Goal: Use online tool/utility: Utilize a website feature to perform a specific function

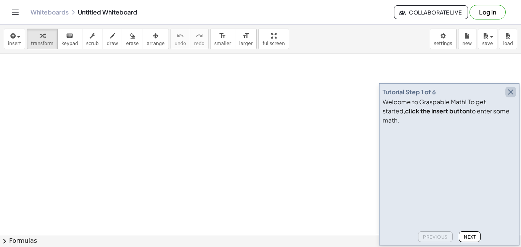
click at [508, 97] on icon "button" at bounding box center [511, 91] width 9 height 9
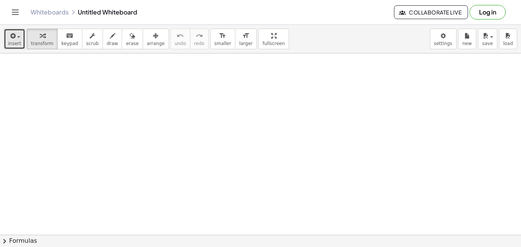
click at [7, 46] on button "insert" at bounding box center [14, 39] width 21 height 21
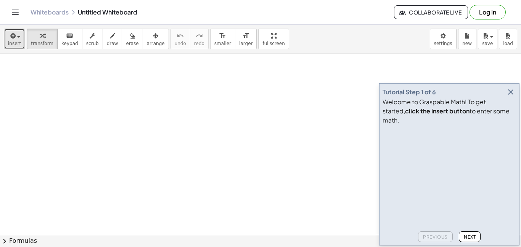
click at [18, 44] on span "insert" at bounding box center [14, 43] width 13 height 5
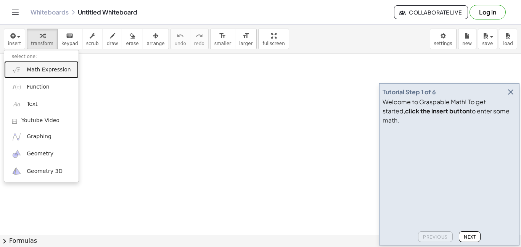
click at [38, 73] on span "Math Expression" at bounding box center [49, 70] width 44 height 8
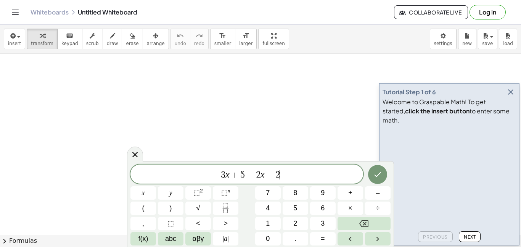
scroll to position [4, 0]
click at [378, 166] on button "Done" at bounding box center [377, 174] width 19 height 19
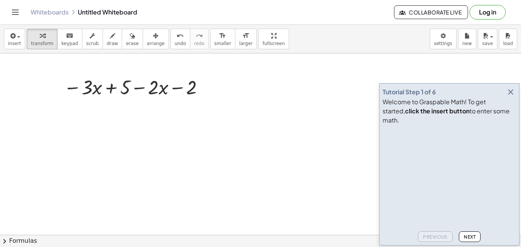
click at [511, 97] on icon "button" at bounding box center [511, 91] width 9 height 9
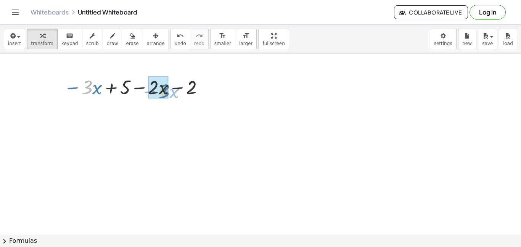
drag, startPoint x: 87, startPoint y: 88, endPoint x: 163, endPoint y: 92, distance: 75.3
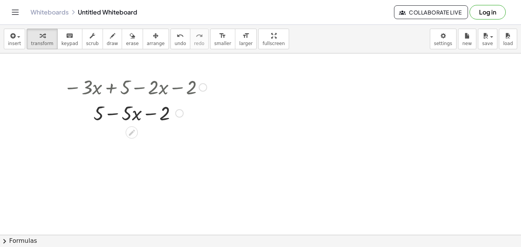
click at [110, 112] on div at bounding box center [135, 113] width 151 height 26
click at [152, 111] on div at bounding box center [135, 113] width 151 height 26
drag, startPoint x: 164, startPoint y: 113, endPoint x: 52, endPoint y: 114, distance: 111.5
click at [52, 114] on div "− · 3 · x + 5 − · 2 · x − 2 − 2 − · x + 5 − 2 · 5" at bounding box center [132, 100] width 160 height 56
drag, startPoint x: 164, startPoint y: 106, endPoint x: 90, endPoint y: 106, distance: 73.7
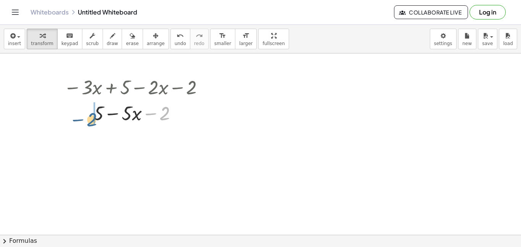
click at [90, 106] on div at bounding box center [135, 113] width 151 height 26
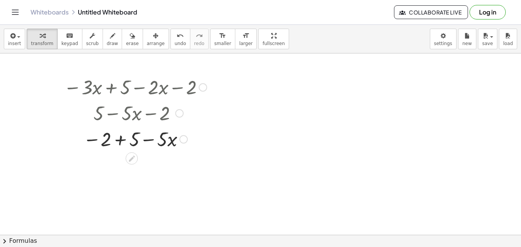
click at [123, 140] on div at bounding box center [135, 139] width 151 height 26
drag, startPoint x: 115, startPoint y: 161, endPoint x: 108, endPoint y: 166, distance: 8.7
click at [108, 166] on div at bounding box center [135, 165] width 151 height 26
click at [127, 164] on div at bounding box center [135, 165] width 151 height 26
drag, startPoint x: 119, startPoint y: 164, endPoint x: 127, endPoint y: 167, distance: 8.6
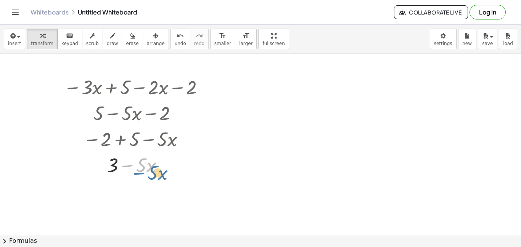
click at [127, 167] on div at bounding box center [135, 165] width 151 height 26
drag, startPoint x: 111, startPoint y: 164, endPoint x: 97, endPoint y: 171, distance: 15.2
click at [97, 171] on div at bounding box center [135, 165] width 151 height 26
drag, startPoint x: 123, startPoint y: 165, endPoint x: 106, endPoint y: 173, distance: 18.6
click at [106, 173] on div at bounding box center [135, 165] width 151 height 26
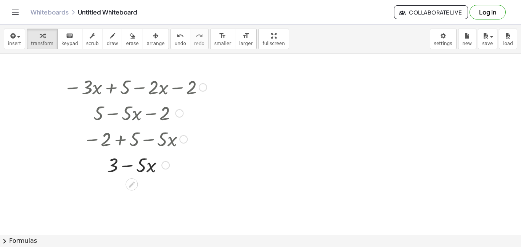
click at [127, 164] on div at bounding box center [135, 165] width 151 height 26
click at [175, 34] on div "undo" at bounding box center [180, 35] width 11 height 9
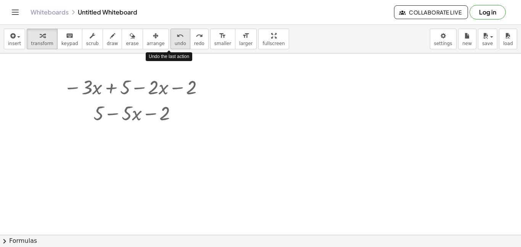
click at [175, 34] on div "undo" at bounding box center [180, 35] width 11 height 9
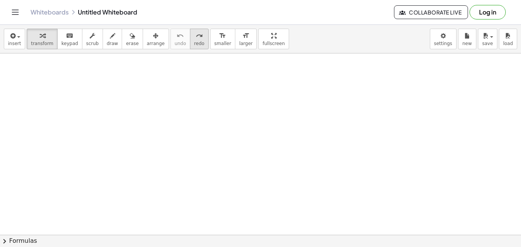
click at [196, 39] on icon "redo" at bounding box center [199, 35] width 7 height 9
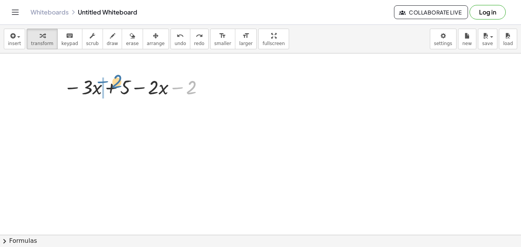
drag, startPoint x: 191, startPoint y: 82, endPoint x: 118, endPoint y: 76, distance: 73.5
click at [118, 76] on div at bounding box center [135, 87] width 151 height 26
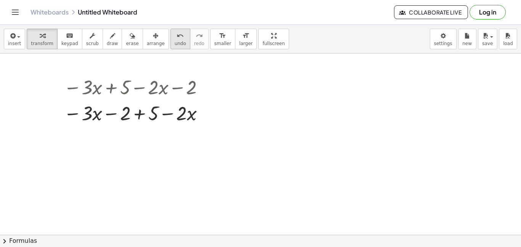
click at [175, 41] on span "undo" at bounding box center [180, 43] width 11 height 5
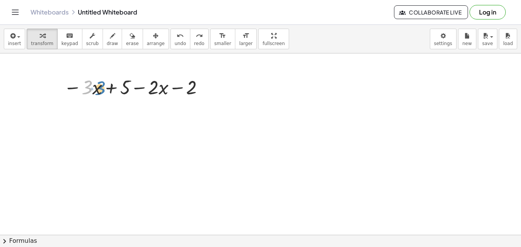
drag, startPoint x: 83, startPoint y: 84, endPoint x: 90, endPoint y: 85, distance: 7.3
click at [90, 85] on div at bounding box center [135, 87] width 151 height 26
drag, startPoint x: 74, startPoint y: 87, endPoint x: 143, endPoint y: 91, distance: 69.2
click at [143, 91] on div at bounding box center [135, 87] width 151 height 26
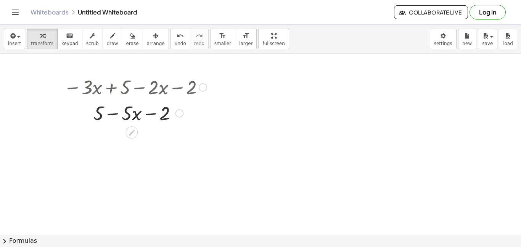
click at [111, 115] on div at bounding box center [135, 113] width 151 height 26
click at [152, 112] on div at bounding box center [135, 113] width 151 height 26
drag, startPoint x: 163, startPoint y: 113, endPoint x: 105, endPoint y: 110, distance: 58.9
click at [112, 113] on div at bounding box center [135, 113] width 151 height 26
click at [113, 136] on div at bounding box center [135, 139] width 151 height 26
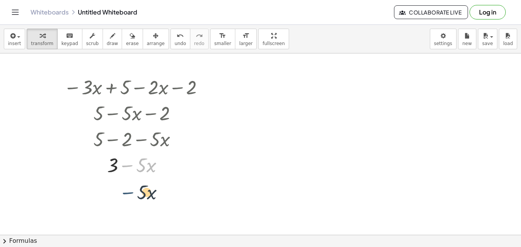
drag, startPoint x: 129, startPoint y: 159, endPoint x: 129, endPoint y: 186, distance: 27.5
drag, startPoint x: 129, startPoint y: 165, endPoint x: 114, endPoint y: 174, distance: 17.7
click at [114, 174] on div at bounding box center [135, 165] width 151 height 26
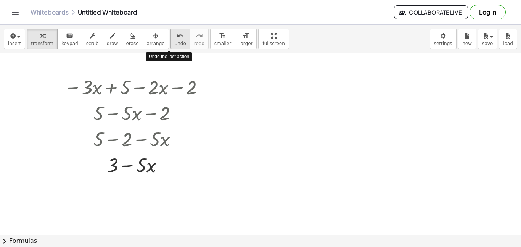
click at [175, 46] on span "undo" at bounding box center [180, 43] width 11 height 5
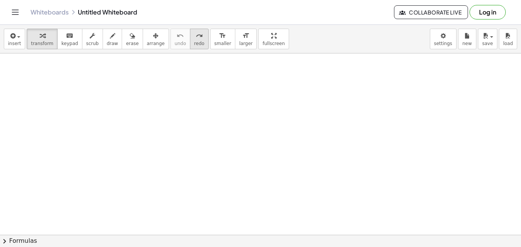
click at [190, 42] on button "redo redo" at bounding box center [199, 39] width 19 height 21
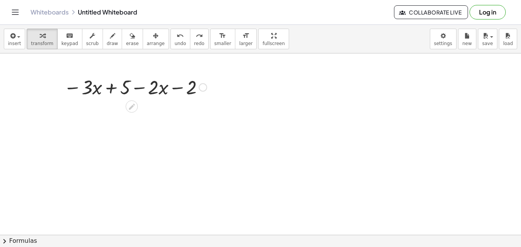
click at [176, 85] on div at bounding box center [135, 87] width 151 height 26
drag, startPoint x: 144, startPoint y: 87, endPoint x: 177, endPoint y: 90, distance: 33.4
click at [177, 90] on div at bounding box center [135, 87] width 151 height 26
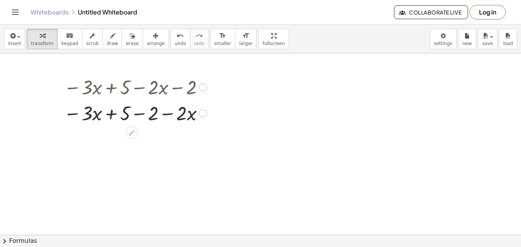
click at [135, 114] on div at bounding box center [135, 113] width 151 height 26
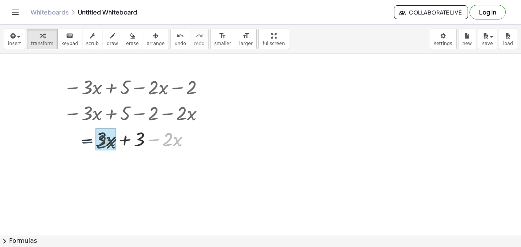
drag, startPoint x: 155, startPoint y: 140, endPoint x: 90, endPoint y: 142, distance: 64.9
click at [90, 142] on div at bounding box center [135, 139] width 151 height 26
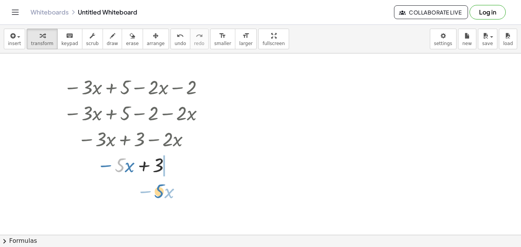
drag, startPoint x: 121, startPoint y: 163, endPoint x: 151, endPoint y: 180, distance: 34.3
drag, startPoint x: 107, startPoint y: 166, endPoint x: 105, endPoint y: 160, distance: 5.7
click at [105, 160] on div at bounding box center [135, 165] width 151 height 26
click at [104, 166] on div at bounding box center [135, 165] width 151 height 26
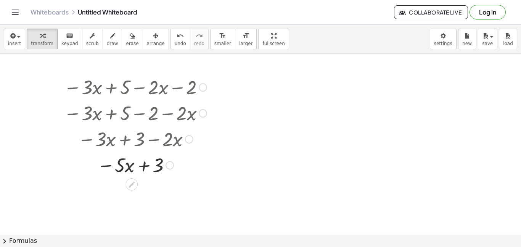
click at [104, 166] on div at bounding box center [135, 165] width 151 height 26
click at [136, 186] on div at bounding box center [132, 184] width 12 height 12
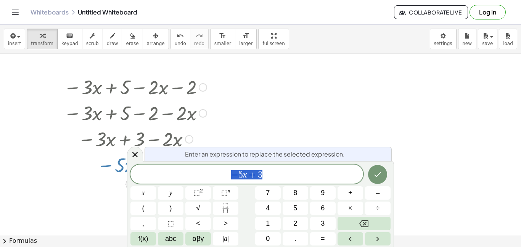
scroll to position [5, 0]
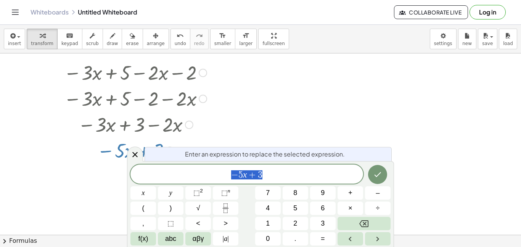
click at [444, 163] on div at bounding box center [260, 245] width 521 height 412
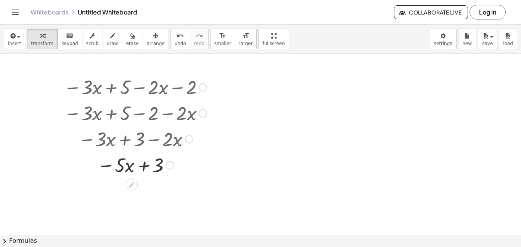
scroll to position [0, 0]
click at [138, 168] on div at bounding box center [135, 165] width 151 height 26
drag, startPoint x: 160, startPoint y: 163, endPoint x: 98, endPoint y: 165, distance: 61.9
drag, startPoint x: 112, startPoint y: 186, endPoint x: 152, endPoint y: 214, distance: 48.9
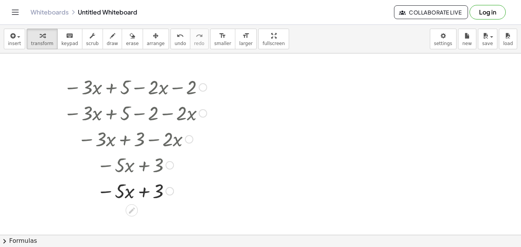
click at [176, 195] on div at bounding box center [135, 190] width 151 height 26
click at [144, 194] on div at bounding box center [135, 190] width 151 height 26
click at [171, 37] on button "undo undo" at bounding box center [181, 39] width 20 height 21
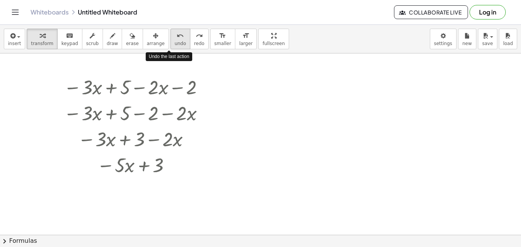
click at [171, 37] on button "undo undo" at bounding box center [181, 39] width 20 height 21
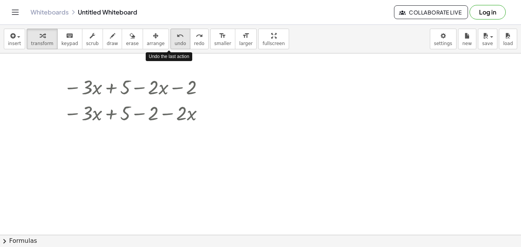
click at [171, 37] on button "undo undo" at bounding box center [181, 39] width 20 height 21
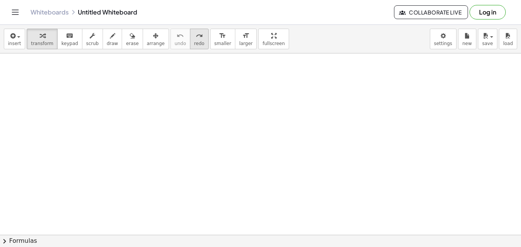
click at [194, 44] on span "redo" at bounding box center [199, 43] width 10 height 5
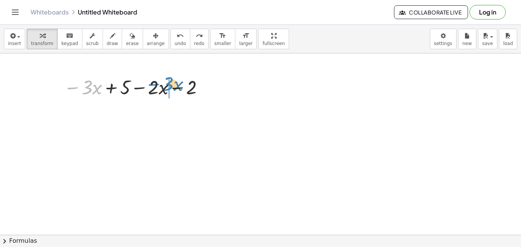
drag, startPoint x: 73, startPoint y: 85, endPoint x: 142, endPoint y: 83, distance: 69.1
click at [142, 83] on div at bounding box center [135, 87] width 151 height 26
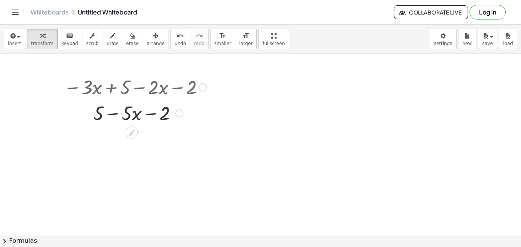
click at [148, 112] on div at bounding box center [135, 113] width 151 height 26
drag, startPoint x: 99, startPoint y: 111, endPoint x: 153, endPoint y: 111, distance: 54.2
click at [153, 111] on div at bounding box center [135, 113] width 151 height 26
click at [160, 137] on div at bounding box center [135, 139] width 151 height 26
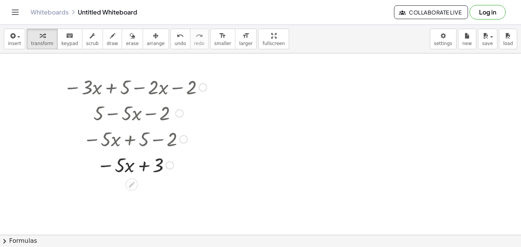
click at [147, 168] on div at bounding box center [135, 165] width 151 height 26
click at [110, 166] on div at bounding box center [135, 165] width 151 height 26
click at [136, 169] on div at bounding box center [135, 165] width 151 height 26
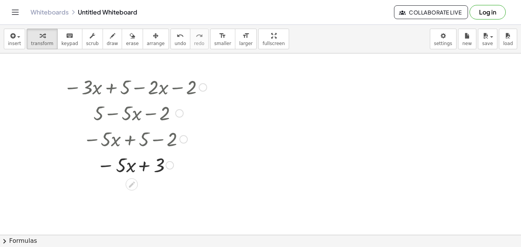
click at [136, 169] on div at bounding box center [135, 165] width 151 height 26
click at [175, 44] on span "undo" at bounding box center [180, 43] width 11 height 5
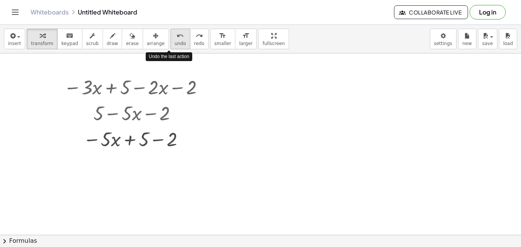
click at [175, 45] on span "undo" at bounding box center [180, 43] width 11 height 5
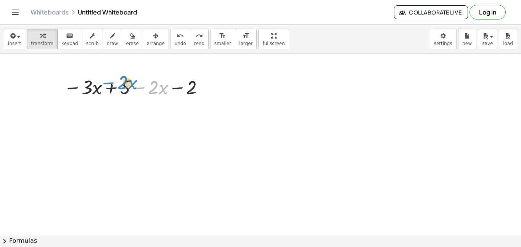
drag, startPoint x: 141, startPoint y: 89, endPoint x: 109, endPoint y: 84, distance: 32.1
click at [109, 84] on div at bounding box center [135, 87] width 151 height 26
drag, startPoint x: 145, startPoint y: 85, endPoint x: 105, endPoint y: 86, distance: 40.1
click at [105, 86] on div at bounding box center [135, 87] width 151 height 26
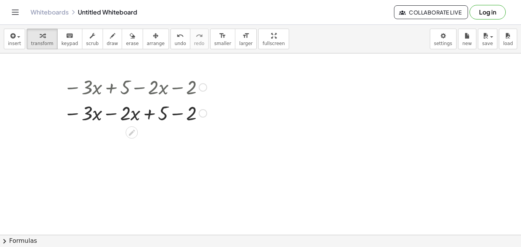
click at [109, 111] on div at bounding box center [135, 113] width 151 height 26
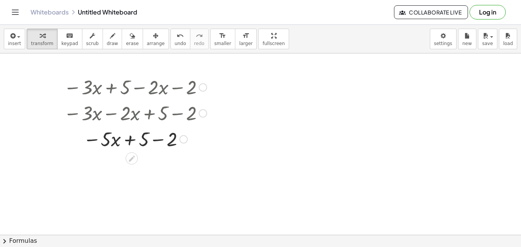
click at [131, 136] on div at bounding box center [135, 139] width 151 height 26
click at [160, 139] on div at bounding box center [135, 139] width 151 height 26
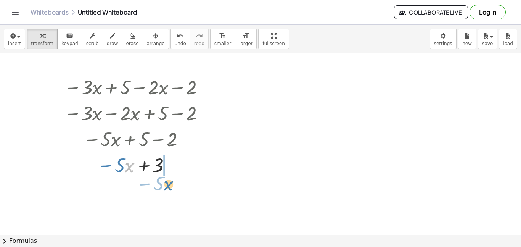
drag, startPoint x: 127, startPoint y: 164, endPoint x: 166, endPoint y: 182, distance: 43.0
click at [129, 192] on div at bounding box center [135, 190] width 151 height 26
click at [138, 194] on div at bounding box center [135, 190] width 151 height 26
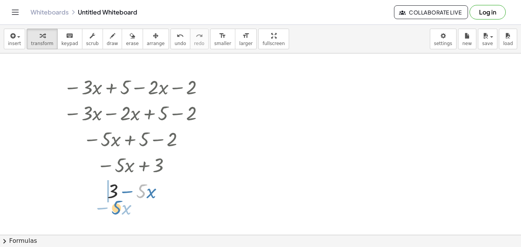
drag, startPoint x: 142, startPoint y: 195, endPoint x: 117, endPoint y: 211, distance: 29.7
drag, startPoint x: 106, startPoint y: 191, endPoint x: 109, endPoint y: 195, distance: 5.4
click at [109, 195] on div at bounding box center [135, 190] width 151 height 26
drag, startPoint x: 142, startPoint y: 194, endPoint x: 169, endPoint y: 71, distance: 125.9
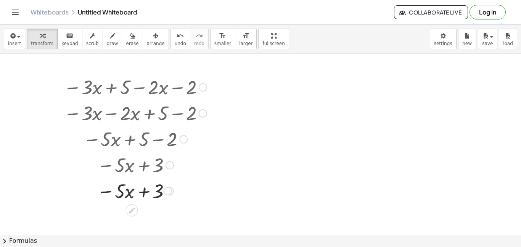
click at [166, 50] on div "insert select one: Math Expression Function Text Youtube Video Graphing Geometr…" at bounding box center [260, 39] width 521 height 29
click at [175, 46] on span "undo" at bounding box center [180, 43] width 11 height 5
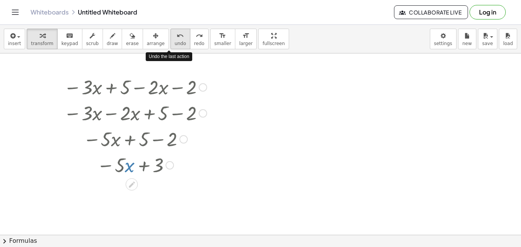
click at [175, 46] on span "undo" at bounding box center [180, 43] width 11 height 5
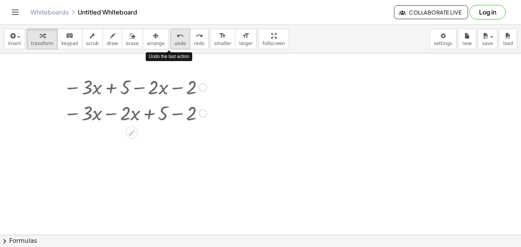
click at [175, 46] on span "undo" at bounding box center [180, 43] width 11 height 5
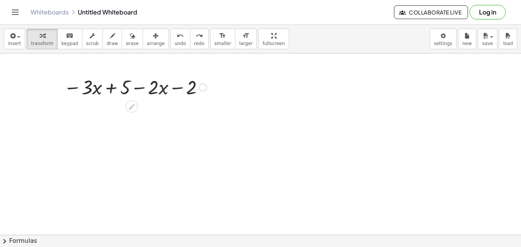
click at [172, 94] on div at bounding box center [135, 87] width 151 height 26
click at [136, 92] on div at bounding box center [135, 87] width 151 height 26
click at [116, 88] on div at bounding box center [135, 87] width 151 height 26
click at [68, 87] on div at bounding box center [135, 87] width 151 height 26
drag, startPoint x: 68, startPoint y: 87, endPoint x: 149, endPoint y: 91, distance: 81.4
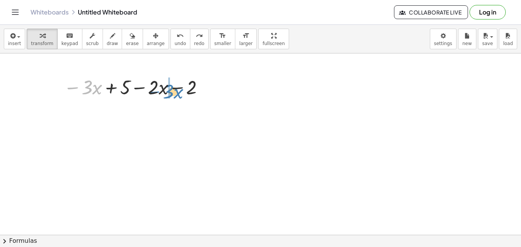
click at [149, 91] on div at bounding box center [135, 87] width 151 height 26
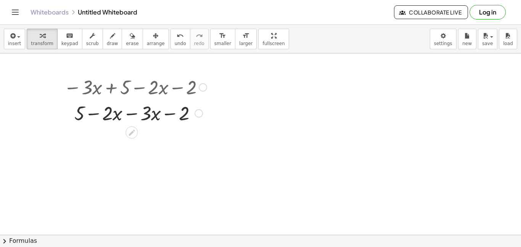
click at [130, 111] on div at bounding box center [135, 113] width 151 height 26
click at [111, 139] on div at bounding box center [135, 139] width 151 height 26
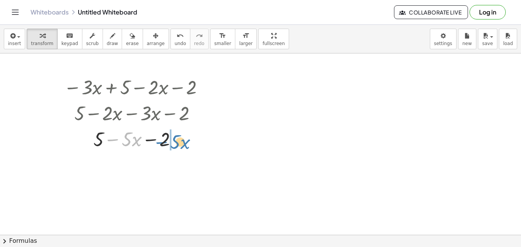
drag, startPoint x: 111, startPoint y: 139, endPoint x: 161, endPoint y: 142, distance: 50.4
click at [161, 142] on div at bounding box center [135, 139] width 151 height 26
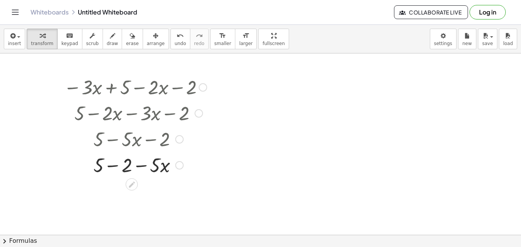
click at [119, 163] on div at bounding box center [135, 165] width 151 height 26
drag, startPoint x: 124, startPoint y: 187, endPoint x: 116, endPoint y: 151, distance: 36.9
click at [132, 87] on div "− · 3 · x + 5 − · 2 · x − 2 + 5 − · 2 · x − · 3 · x − 2 + 5 − · 5 · x − 2 + 5 −…" at bounding box center [132, 87] width 0 height 0
drag, startPoint x: 115, startPoint y: 188, endPoint x: 153, endPoint y: 207, distance: 43.2
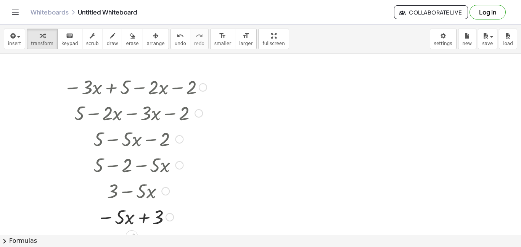
click at [145, 222] on div at bounding box center [135, 216] width 151 height 26
click at [177, 39] on icon "undo" at bounding box center [180, 35] width 7 height 9
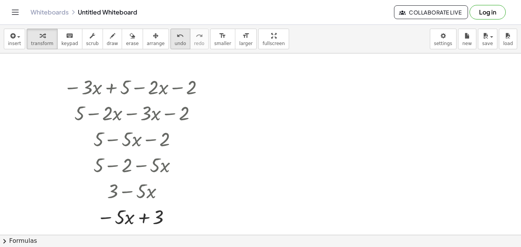
click at [177, 39] on icon "undo" at bounding box center [180, 35] width 7 height 9
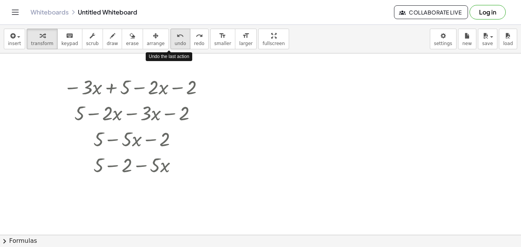
click at [177, 39] on icon "undo" at bounding box center [180, 35] width 7 height 9
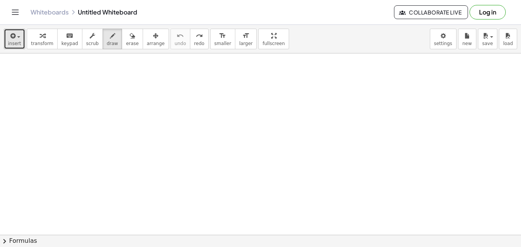
click at [9, 42] on span "insert" at bounding box center [14, 43] width 13 height 5
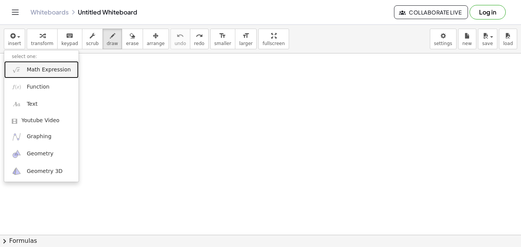
click at [21, 76] on link "Math Expression" at bounding box center [41, 69] width 74 height 17
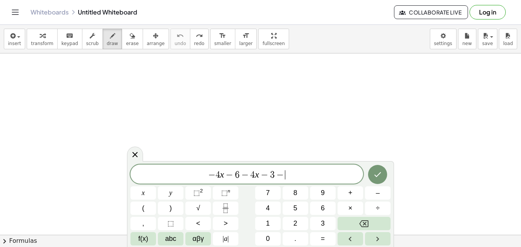
scroll to position [9, 0]
click at [379, 172] on icon "Done" at bounding box center [377, 174] width 9 height 9
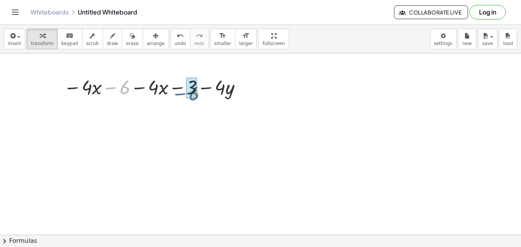
drag, startPoint x: 115, startPoint y: 87, endPoint x: 184, endPoint y: 92, distance: 69.3
click at [184, 92] on div at bounding box center [154, 87] width 189 height 26
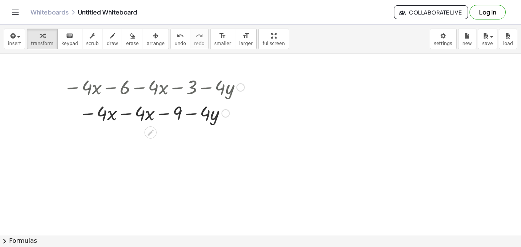
click at [127, 115] on div at bounding box center [154, 113] width 189 height 26
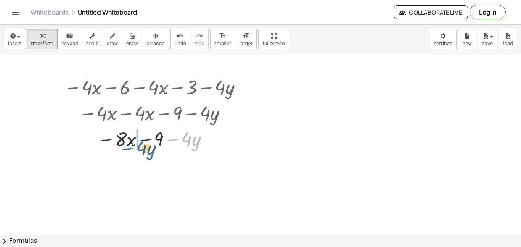
drag, startPoint x: 179, startPoint y: 138, endPoint x: 119, endPoint y: 146, distance: 61.2
click at [119, 146] on div at bounding box center [154, 139] width 189 height 26
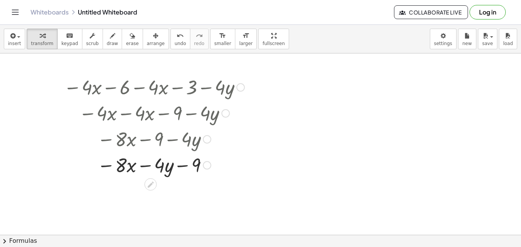
click at [146, 142] on div at bounding box center [154, 139] width 189 height 26
click at [148, 166] on div at bounding box center [154, 165] width 189 height 26
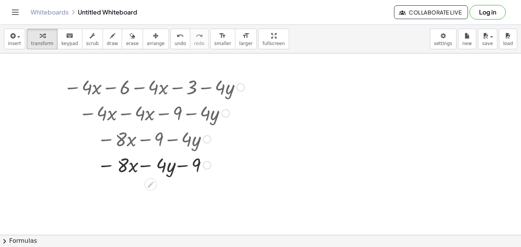
click at [148, 166] on div at bounding box center [154, 165] width 189 height 26
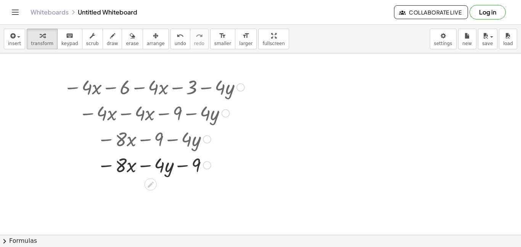
click at [148, 166] on div at bounding box center [154, 165] width 189 height 26
click at [109, 160] on div at bounding box center [154, 165] width 189 height 26
click at [179, 167] on div at bounding box center [154, 165] width 189 height 26
drag, startPoint x: 203, startPoint y: 162, endPoint x: 86, endPoint y: 165, distance: 116.8
click at [86, 165] on div at bounding box center [154, 165] width 189 height 26
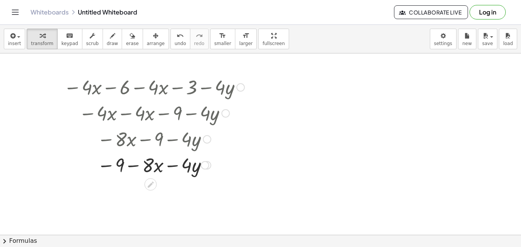
click at [181, 166] on div at bounding box center [154, 165] width 189 height 26
drag, startPoint x: 145, startPoint y: 162, endPoint x: 194, endPoint y: 186, distance: 54.1
click at [164, 146] on div at bounding box center [154, 139] width 189 height 26
click at [168, 163] on div at bounding box center [154, 165] width 189 height 26
click at [177, 33] on icon "undo" at bounding box center [180, 35] width 7 height 9
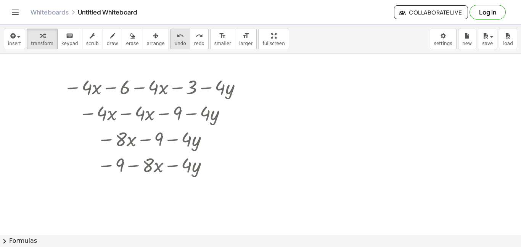
click at [177, 33] on icon "undo" at bounding box center [180, 35] width 7 height 9
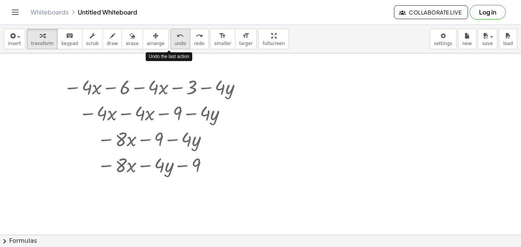
click at [177, 33] on icon "undo" at bounding box center [180, 35] width 7 height 9
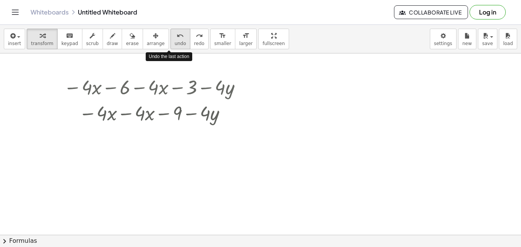
click at [177, 33] on icon "undo" at bounding box center [180, 35] width 7 height 9
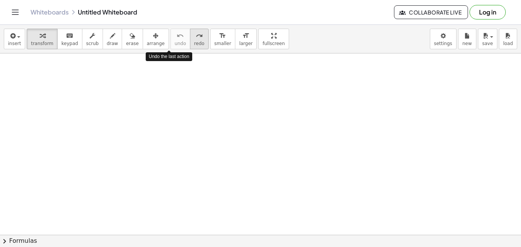
click at [190, 37] on button "redo redo" at bounding box center [199, 39] width 19 height 21
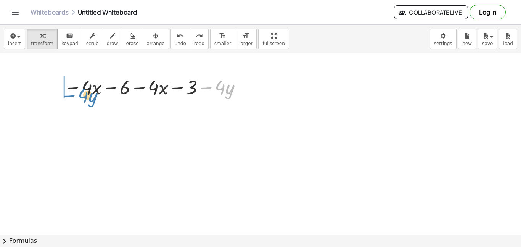
drag, startPoint x: 202, startPoint y: 89, endPoint x: 67, endPoint y: 95, distance: 134.5
click at [67, 95] on div at bounding box center [154, 87] width 189 height 26
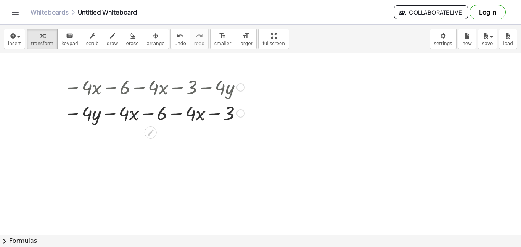
click at [113, 89] on div at bounding box center [154, 87] width 189 height 26
click at [112, 111] on div at bounding box center [154, 113] width 189 height 26
drag, startPoint x: 179, startPoint y: 112, endPoint x: 105, endPoint y: 108, distance: 74.2
click at [105, 108] on div at bounding box center [154, 113] width 189 height 26
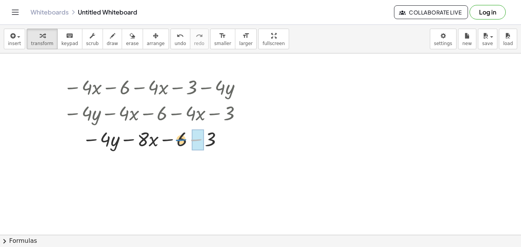
drag, startPoint x: 192, startPoint y: 140, endPoint x: 177, endPoint y: 139, distance: 14.9
click at [177, 139] on div at bounding box center [154, 139] width 189 height 26
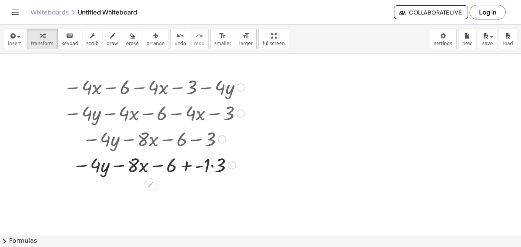
click at [212, 166] on div at bounding box center [154, 165] width 189 height 26
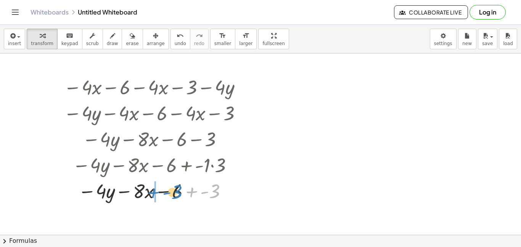
drag, startPoint x: 212, startPoint y: 186, endPoint x: 176, endPoint y: 186, distance: 36.6
click at [176, 186] on div at bounding box center [154, 190] width 189 height 26
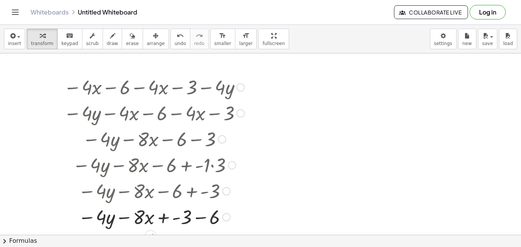
click at [202, 214] on div at bounding box center [154, 216] width 189 height 26
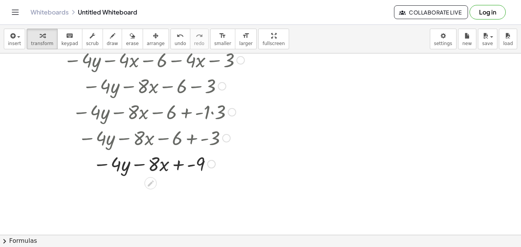
scroll to position [56, 0]
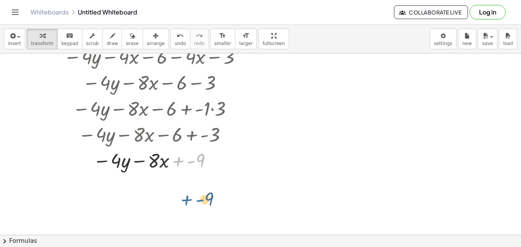
drag, startPoint x: 190, startPoint y: 160, endPoint x: 177, endPoint y: 166, distance: 14.2
click at [177, 166] on div at bounding box center [154, 160] width 189 height 26
click at [109, 159] on div at bounding box center [154, 160] width 189 height 26
drag, startPoint x: 134, startPoint y: 161, endPoint x: 145, endPoint y: 198, distance: 39.2
click at [145, 198] on div "− · 4 · x − 6 − · 4 · x − 3 − · 4 · y − · 4 · y − · 4 · x − 6 − · 4 · x − 3 − ·…" at bounding box center [260, 203] width 521 height 412
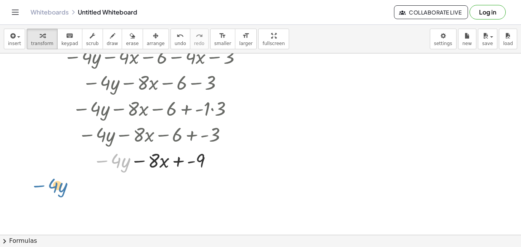
drag, startPoint x: 99, startPoint y: 159, endPoint x: 37, endPoint y: 184, distance: 66.8
click at [37, 184] on div "− · 4 · x − 6 − · 4 · x − 3 − · 4 · y − · 4 · y − · 4 · x − 6 − · 4 · x − 3 − ·…" at bounding box center [260, 203] width 521 height 412
click at [173, 161] on div at bounding box center [154, 160] width 189 height 26
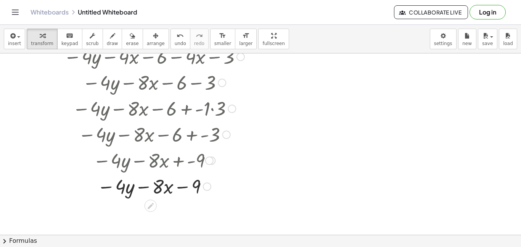
click at [179, 177] on div at bounding box center [154, 186] width 189 height 26
drag, startPoint x: 182, startPoint y: 185, endPoint x: 218, endPoint y: 156, distance: 46.3
click at [151, 31] on div "− · 4 · x − 6 − · 4 · x − 3 − · 4 · y − · 4 · y − · 4 · x − 6 − · 4 · x − 3 − ·…" at bounding box center [151, 31] width 0 height 0
click at [97, 192] on div at bounding box center [154, 186] width 189 height 26
drag, startPoint x: 103, startPoint y: 188, endPoint x: 30, endPoint y: 194, distance: 73.5
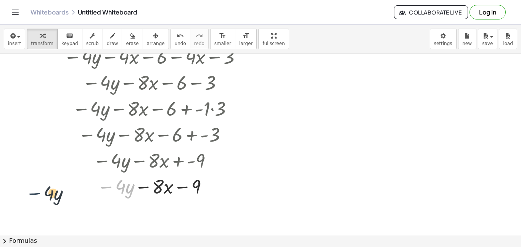
click at [30, 194] on div "− · 4 · x − 6 − · 4 · x − 3 − · 4 · y − · 4 · y − · 4 · x − 6 − · 4 · x − 3 − ·…" at bounding box center [260, 203] width 521 height 412
click at [137, 188] on div at bounding box center [154, 186] width 189 height 26
click at [180, 185] on div at bounding box center [154, 186] width 189 height 26
click at [175, 45] on span "undo" at bounding box center [180, 43] width 11 height 5
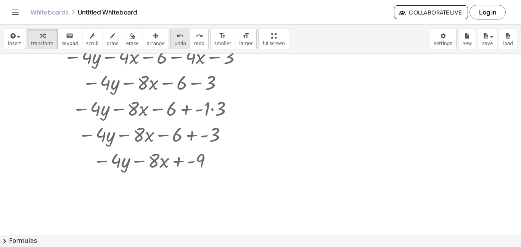
click at [175, 45] on span "undo" at bounding box center [180, 43] width 11 height 5
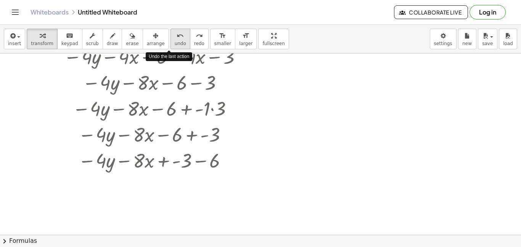
click at [175, 45] on span "undo" at bounding box center [180, 43] width 11 height 5
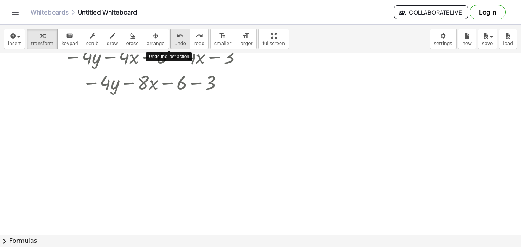
click at [175, 45] on span "undo" at bounding box center [180, 43] width 11 height 5
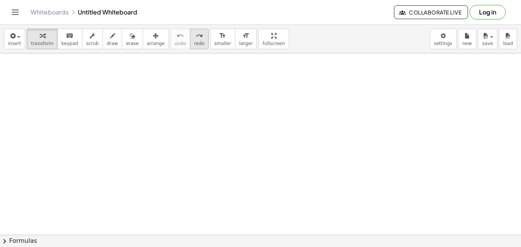
click at [196, 35] on icon "redo" at bounding box center [199, 35] width 7 height 9
click at [190, 48] on button "redo redo" at bounding box center [199, 39] width 19 height 21
click at [194, 45] on span "redo" at bounding box center [199, 43] width 10 height 5
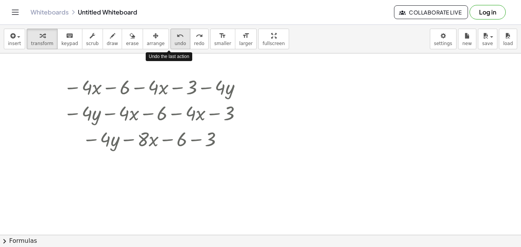
click at [171, 45] on button "undo undo" at bounding box center [181, 39] width 20 height 21
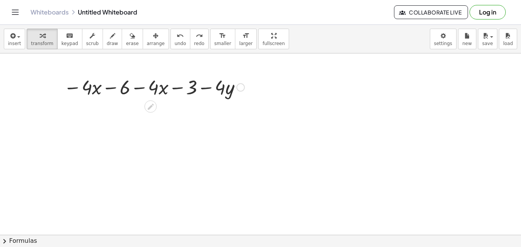
click at [140, 89] on div at bounding box center [154, 87] width 189 height 26
drag, startPoint x: 108, startPoint y: 87, endPoint x: 156, endPoint y: 84, distance: 47.8
click at [156, 84] on div at bounding box center [154, 87] width 189 height 26
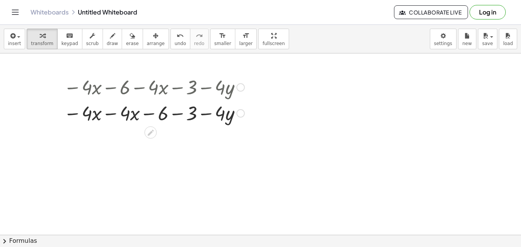
click at [178, 116] on div at bounding box center [154, 113] width 189 height 26
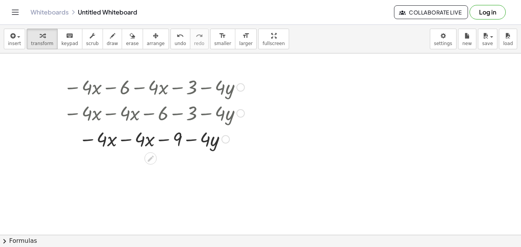
click at [194, 140] on div at bounding box center [154, 139] width 189 height 26
drag, startPoint x: 194, startPoint y: 140, endPoint x: 51, endPoint y: 136, distance: 142.4
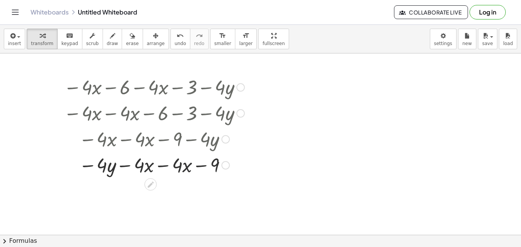
click at [191, 168] on div at bounding box center [154, 165] width 189 height 26
click at [154, 165] on div at bounding box center [154, 165] width 189 height 26
click at [164, 161] on div at bounding box center [154, 165] width 189 height 26
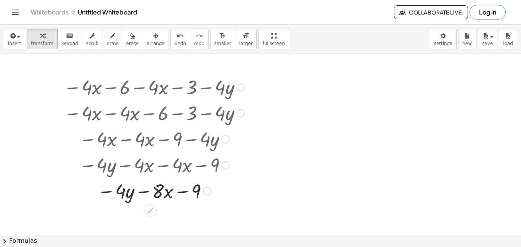
click at [145, 190] on div at bounding box center [154, 190] width 189 height 26
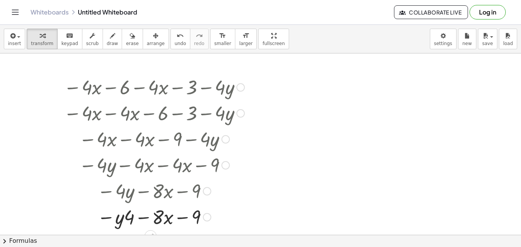
click at [128, 191] on div at bounding box center [154, 190] width 189 height 26
drag, startPoint x: 131, startPoint y: 218, endPoint x: 118, endPoint y: 216, distance: 14.0
click at [118, 216] on div at bounding box center [154, 216] width 189 height 26
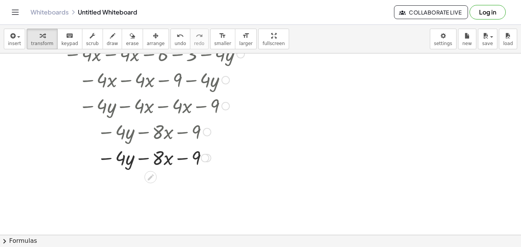
scroll to position [64, 0]
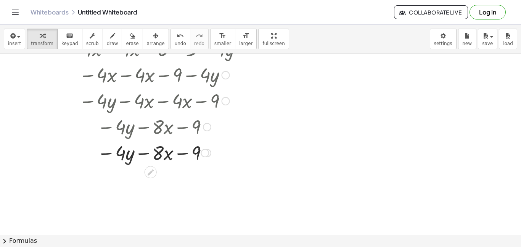
click at [160, 156] on div at bounding box center [154, 152] width 189 height 26
click at [143, 155] on div at bounding box center [154, 152] width 189 height 26
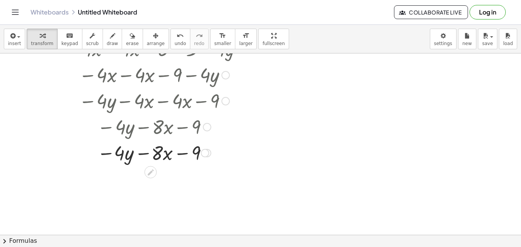
click at [143, 155] on div at bounding box center [154, 152] width 189 height 26
click at [180, 157] on div at bounding box center [154, 152] width 189 height 26
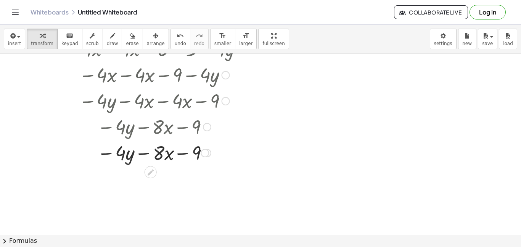
click at [180, 157] on div at bounding box center [154, 152] width 189 height 26
drag, startPoint x: 182, startPoint y: 153, endPoint x: 239, endPoint y: 177, distance: 61.4
click at [239, 177] on div "− · 4 · x − 6 − · 4 · x − 3 − · 4 · y − · 4 · x − · 4 · x − 6 − 3 − · 4 · y − ·…" at bounding box center [260, 195] width 521 height 412
drag, startPoint x: 197, startPoint y: 153, endPoint x: 208, endPoint y: 177, distance: 26.1
drag, startPoint x: 196, startPoint y: 152, endPoint x: 205, endPoint y: 239, distance: 87.4
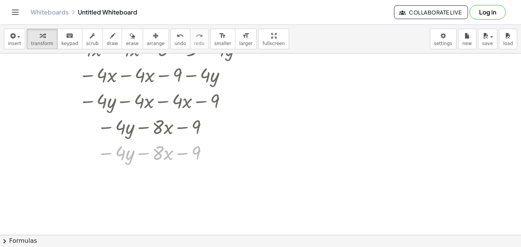
click at [205, 239] on div "insert select one: Math Expression Function Text Youtube Video Graphing Geometr…" at bounding box center [260, 136] width 521 height 222
click at [203, 157] on div at bounding box center [154, 152] width 189 height 26
click at [205, 154] on div at bounding box center [205, 153] width 8 height 8
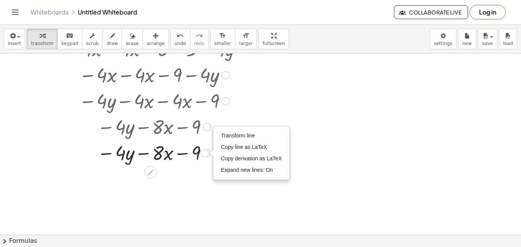
click at [242, 113] on div at bounding box center [154, 126] width 189 height 26
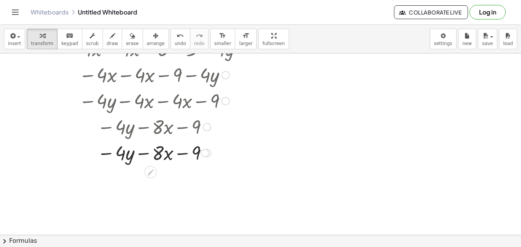
scroll to position [0, 0]
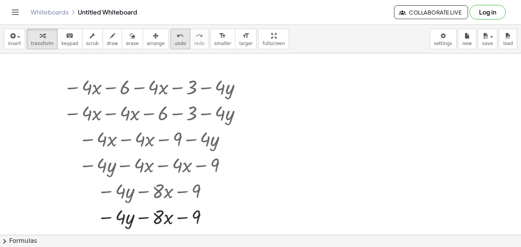
click at [175, 42] on span "undo" at bounding box center [180, 43] width 11 height 5
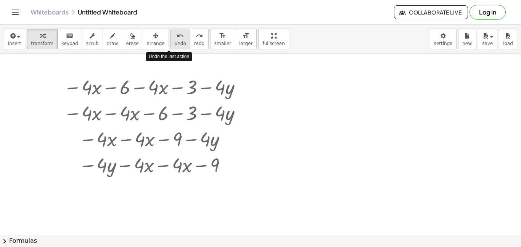
click at [175, 42] on span "undo" at bounding box center [180, 43] width 11 height 5
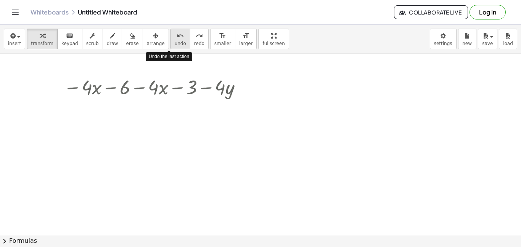
click at [175, 44] on span "undo" at bounding box center [180, 43] width 11 height 5
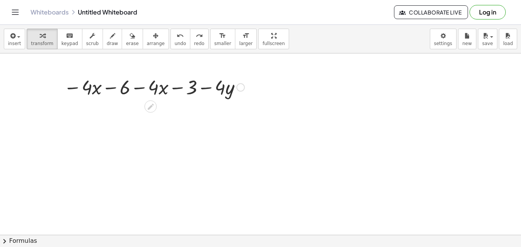
click at [109, 89] on div at bounding box center [154, 87] width 189 height 26
click at [139, 90] on div at bounding box center [154, 87] width 189 height 26
click at [208, 93] on div at bounding box center [154, 87] width 189 height 26
click at [6, 47] on button "insert" at bounding box center [14, 39] width 21 height 21
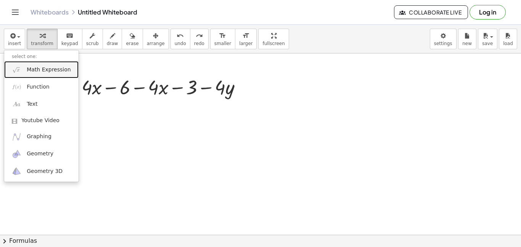
click at [34, 65] on link "Math Expression" at bounding box center [41, 69] width 74 height 17
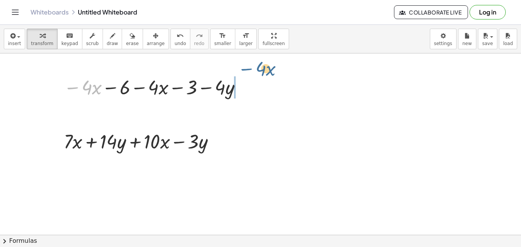
drag, startPoint x: 66, startPoint y: 86, endPoint x: 240, endPoint y: 67, distance: 175.1
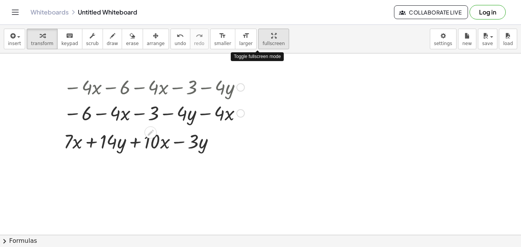
click at [262, 84] on div "insert select one: Math Expression Function Text Youtube Video Graphing Geometr…" at bounding box center [260, 136] width 521 height 222
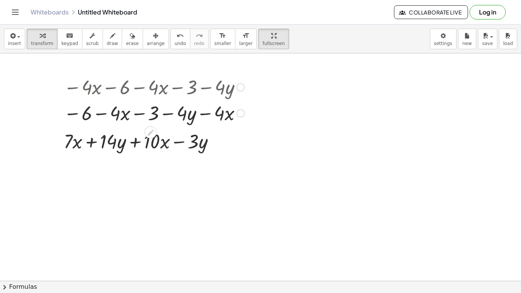
click at [239, 83] on div at bounding box center [241, 87] width 8 height 8
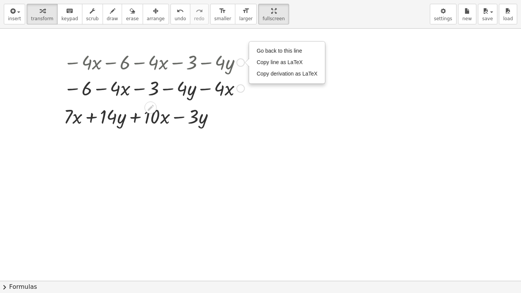
click at [241, 85] on div at bounding box center [241, 88] width 8 height 8
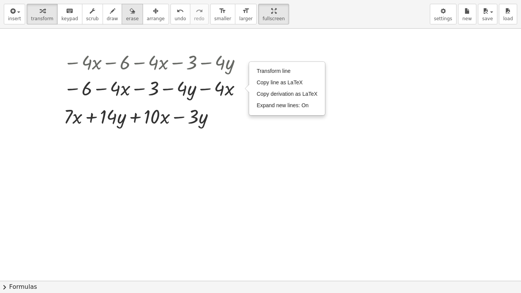
click at [122, 14] on button "erase" at bounding box center [132, 14] width 21 height 21
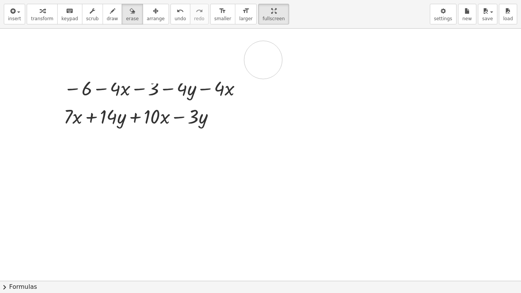
drag, startPoint x: 72, startPoint y: 63, endPoint x: 263, endPoint y: 60, distance: 191.2
click at [263, 60] on div at bounding box center [260, 281] width 521 height 505
drag, startPoint x: 245, startPoint y: 68, endPoint x: 140, endPoint y: 68, distance: 105.0
click at [140, 68] on div at bounding box center [260, 281] width 521 height 505
drag, startPoint x: 70, startPoint y: 88, endPoint x: 122, endPoint y: 63, distance: 57.4
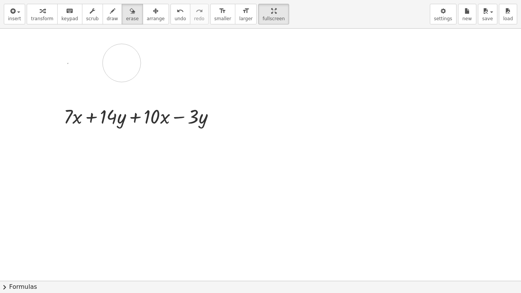
click at [122, 63] on div at bounding box center [260, 281] width 521 height 505
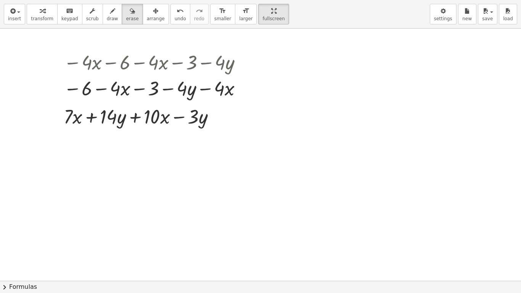
click at [151, 122] on div at bounding box center [260, 281] width 521 height 505
click at [128, 17] on span "erase" at bounding box center [132, 18] width 13 height 5
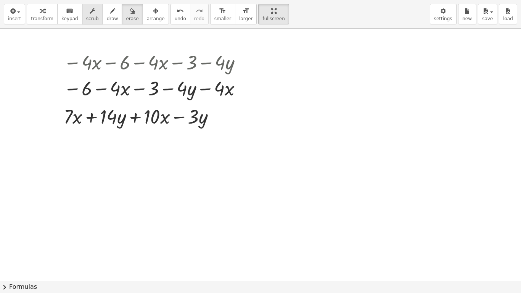
click at [93, 6] on button "scrub" at bounding box center [92, 14] width 21 height 21
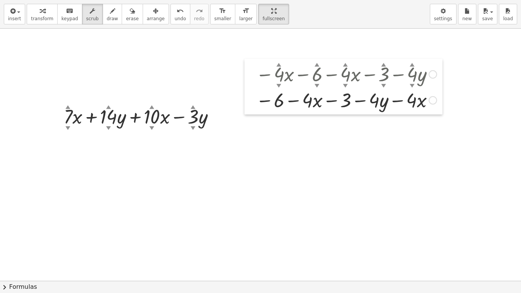
drag, startPoint x: 62, startPoint y: 64, endPoint x: 254, endPoint y: 76, distance: 192.3
click at [254, 76] on div at bounding box center [250, 87] width 11 height 56
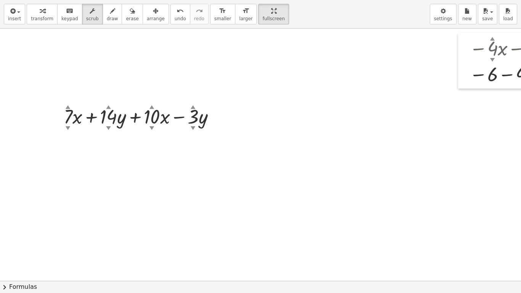
drag, startPoint x: 254, startPoint y: 76, endPoint x: 473, endPoint y: 50, distance: 219.9
click at [470, 50] on div at bounding box center [463, 61] width 11 height 56
click at [90, 13] on icon "button" at bounding box center [92, 10] width 5 height 9
click at [72, 103] on div at bounding box center [142, 116] width 165 height 26
click at [79, 96] on div at bounding box center [331, 281] width 663 height 505
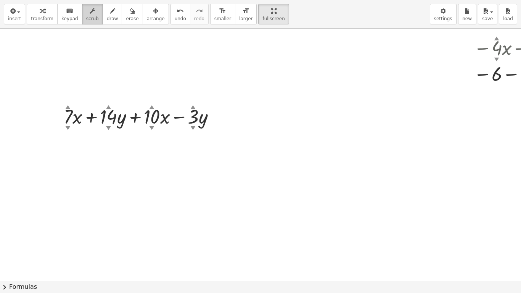
click at [86, 17] on span "scrub" at bounding box center [92, 18] width 13 height 5
click at [310, 4] on div "insert select one: Math Expression Function Text Youtube Video Graphing Geometr…" at bounding box center [260, 14] width 521 height 29
click at [77, 114] on div at bounding box center [142, 116] width 165 height 26
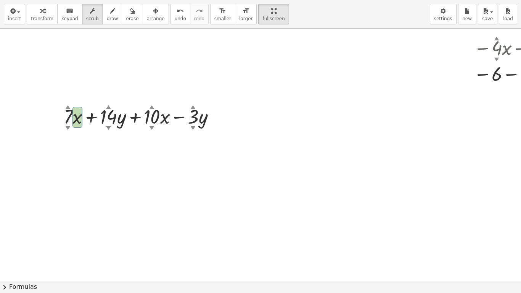
click at [145, 155] on div at bounding box center [331, 281] width 663 height 505
click at [173, 5] on button "undo undo" at bounding box center [181, 14] width 20 height 21
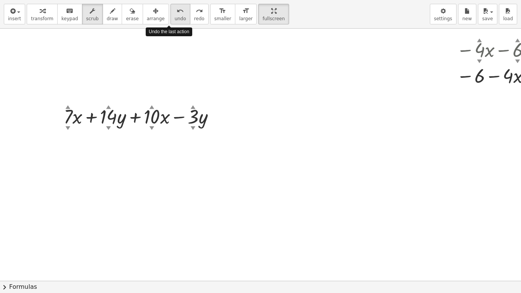
click at [173, 5] on button "undo undo" at bounding box center [181, 14] width 20 height 21
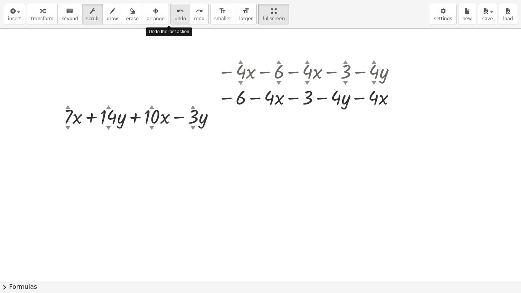
click at [173, 5] on button "undo undo" at bounding box center [181, 14] width 20 height 21
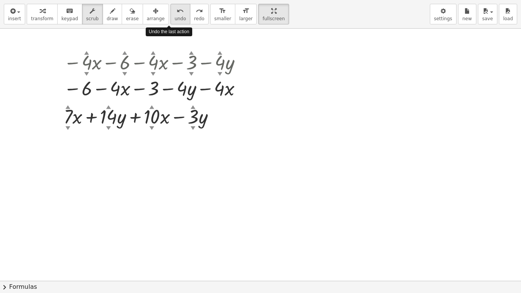
click at [173, 5] on button "undo undo" at bounding box center [181, 14] width 20 height 21
click at [90, 11] on icon "button" at bounding box center [92, 10] width 5 height 9
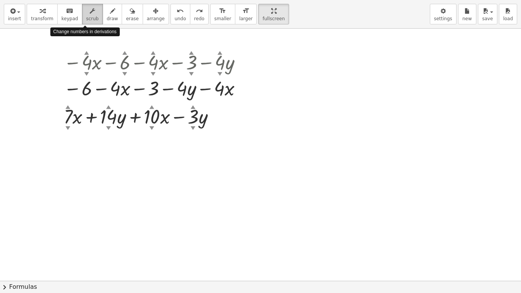
click at [90, 11] on icon "button" at bounding box center [92, 10] width 5 height 9
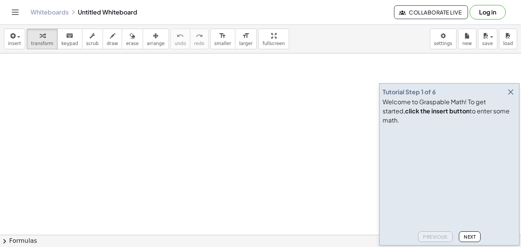
click at [514, 97] on icon "button" at bounding box center [511, 91] width 9 height 9
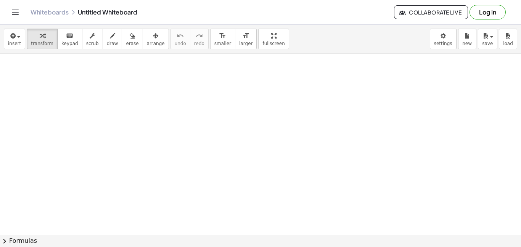
click at [11, 30] on button "insert" at bounding box center [14, 39] width 21 height 21
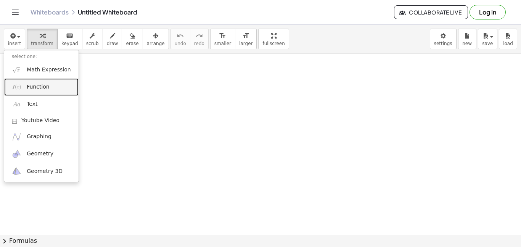
click at [28, 85] on span "Function" at bounding box center [38, 87] width 23 height 8
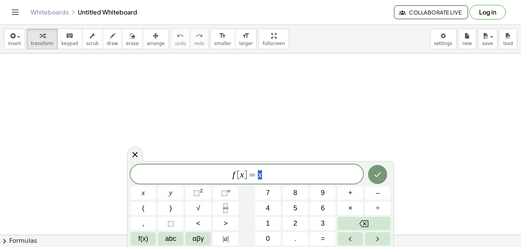
scroll to position [0, 0]
click at [11, 40] on icon "button" at bounding box center [12, 35] width 7 height 9
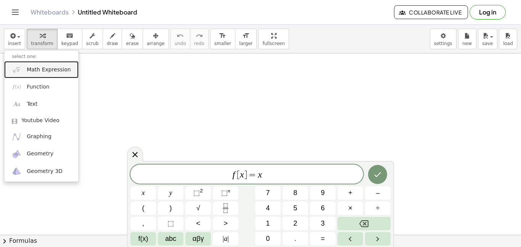
click at [37, 73] on link "Math Expression" at bounding box center [41, 69] width 74 height 17
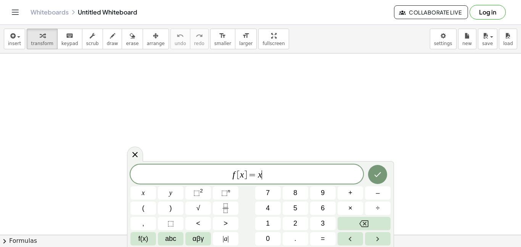
scroll to position [1, 0]
click at [19, 43] on span "insert" at bounding box center [14, 43] width 13 height 5
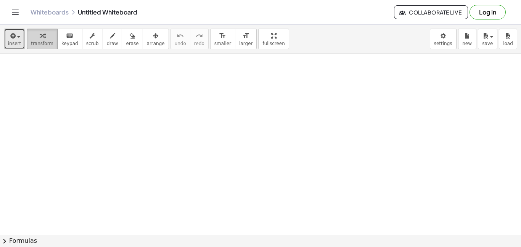
click at [27, 38] on button "transform" at bounding box center [42, 39] width 31 height 21
click at [19, 36] on div "button" at bounding box center [14, 35] width 13 height 9
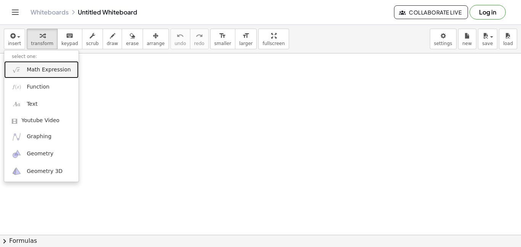
click at [41, 72] on span "Math Expression" at bounding box center [49, 70] width 44 height 8
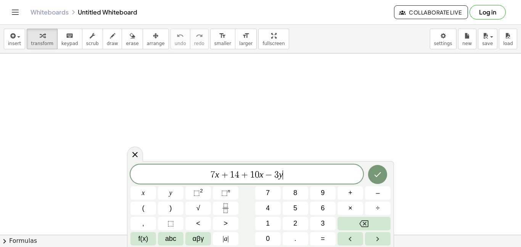
scroll to position [5, 0]
click at [384, 171] on button "Done" at bounding box center [377, 174] width 19 height 19
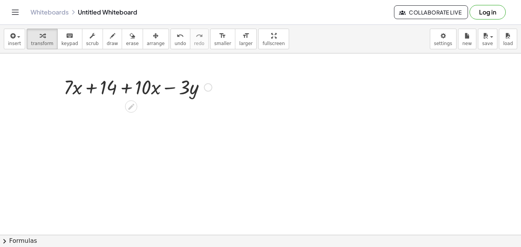
click at [133, 87] on div at bounding box center [138, 87] width 156 height 26
drag, startPoint x: 132, startPoint y: 87, endPoint x: 89, endPoint y: 84, distance: 43.6
click at [89, 84] on div at bounding box center [138, 87] width 156 height 26
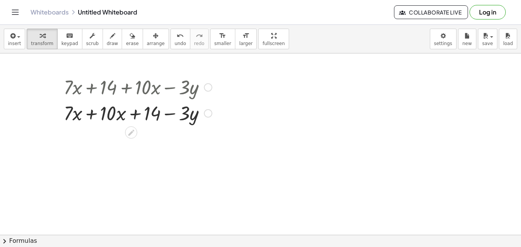
click at [90, 114] on div at bounding box center [138, 113] width 156 height 26
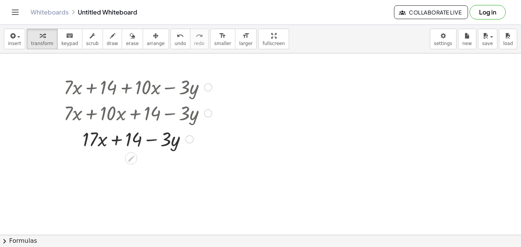
click at [115, 137] on div at bounding box center [138, 139] width 156 height 26
click at [155, 140] on div at bounding box center [138, 139] width 156 height 26
drag, startPoint x: 119, startPoint y: 137, endPoint x: 126, endPoint y: 138, distance: 7.7
click at [126, 138] on div at bounding box center [138, 139] width 156 height 26
drag, startPoint x: 114, startPoint y: 139, endPoint x: 197, endPoint y: 135, distance: 83.3
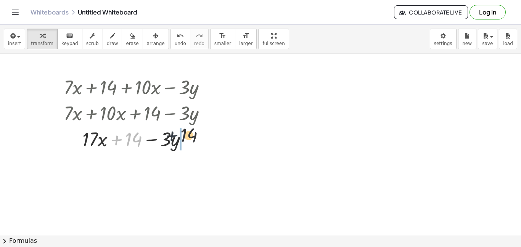
click at [197, 135] on div at bounding box center [138, 139] width 156 height 26
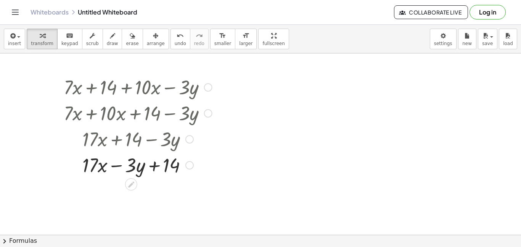
click at [149, 143] on div at bounding box center [138, 139] width 156 height 26
click at [155, 162] on div at bounding box center [138, 165] width 156 height 26
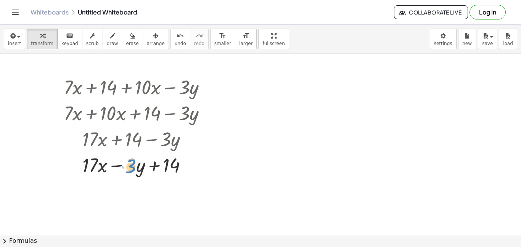
click at [131, 165] on div at bounding box center [138, 165] width 156 height 26
drag, startPoint x: 174, startPoint y: 162, endPoint x: 98, endPoint y: 182, distance: 78.5
click at [108, 171] on div at bounding box center [138, 165] width 156 height 26
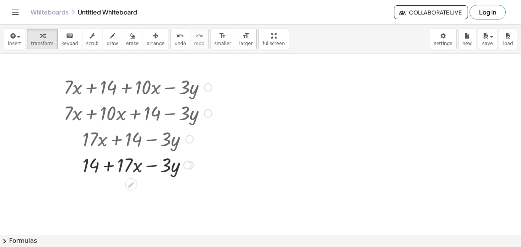
click at [108, 171] on div at bounding box center [138, 165] width 156 height 26
click at [175, 42] on span "undo" at bounding box center [180, 43] width 11 height 5
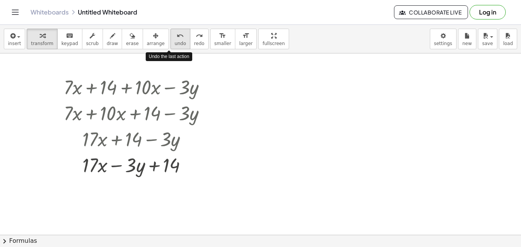
click at [175, 42] on span "undo" at bounding box center [180, 43] width 11 height 5
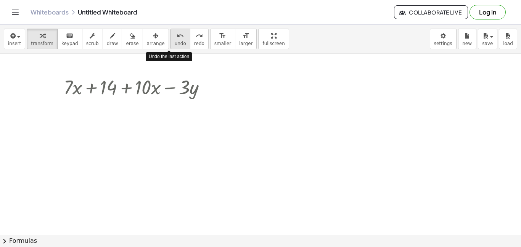
click at [175, 42] on span "undo" at bounding box center [180, 43] width 11 height 5
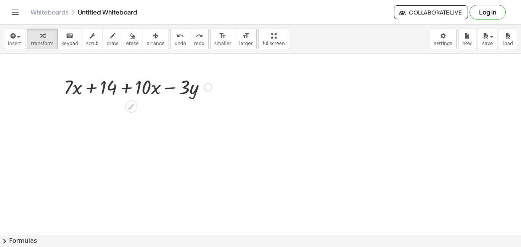
click at [118, 84] on div at bounding box center [138, 87] width 156 height 26
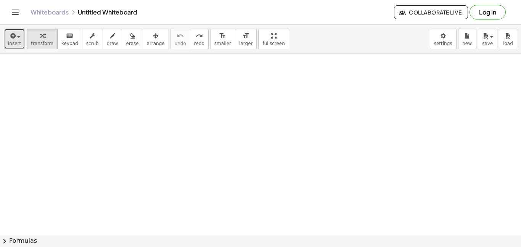
click at [16, 37] on span "button" at bounding box center [17, 36] width 2 height 5
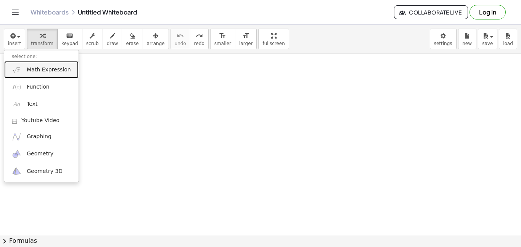
click at [38, 73] on span "Math Expression" at bounding box center [49, 70] width 44 height 8
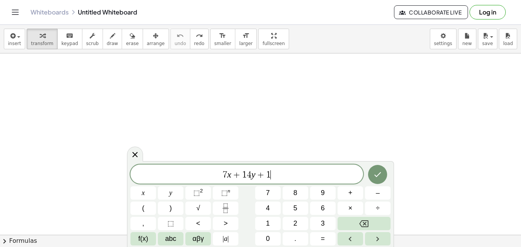
scroll to position [9, 0]
click at [371, 174] on button "Done" at bounding box center [377, 174] width 19 height 19
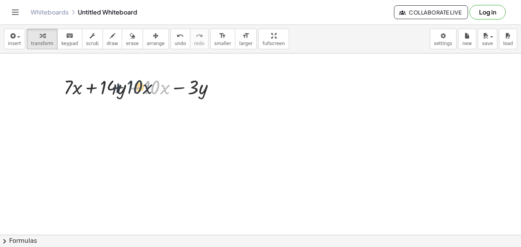
drag, startPoint x: 138, startPoint y: 85, endPoint x: 90, endPoint y: 86, distance: 47.7
click at [90, 86] on div at bounding box center [142, 87] width 165 height 26
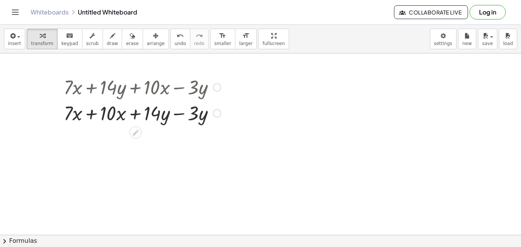
click at [93, 115] on div at bounding box center [142, 113] width 165 height 26
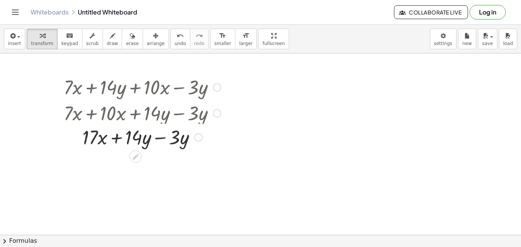
click at [162, 117] on div at bounding box center [142, 113] width 202 height 26
click at [180, 115] on div at bounding box center [142, 113] width 202 height 26
click at [156, 140] on div at bounding box center [142, 139] width 165 height 26
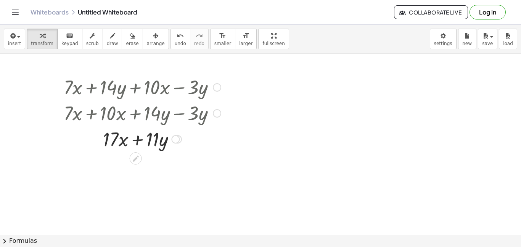
click at [138, 137] on div at bounding box center [142, 139] width 165 height 26
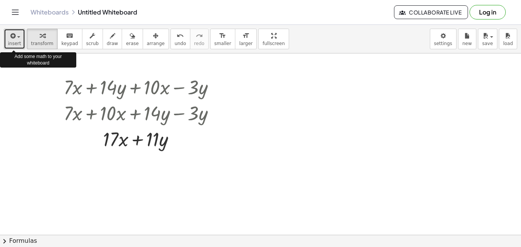
click at [7, 29] on button "insert" at bounding box center [14, 39] width 21 height 21
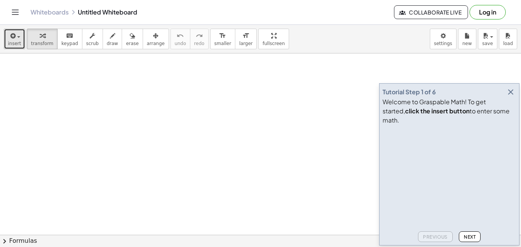
click at [16, 34] on div "button" at bounding box center [14, 35] width 13 height 9
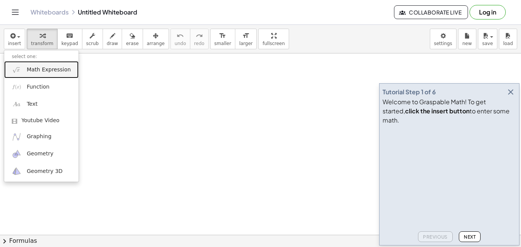
click at [43, 68] on span "Math Expression" at bounding box center [49, 70] width 44 height 8
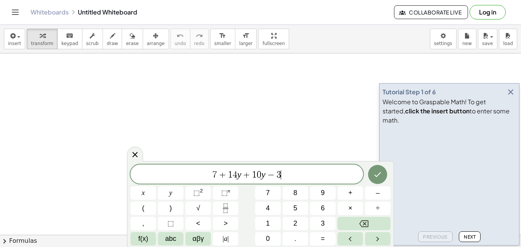
scroll to position [5, 0]
click at [384, 174] on button "Done" at bounding box center [377, 174] width 19 height 19
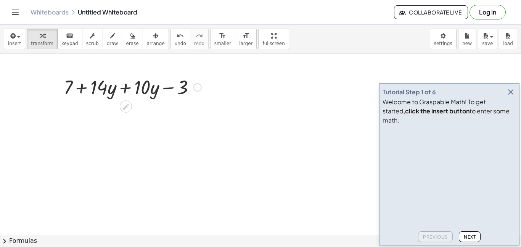
click at [113, 98] on div at bounding box center [132, 87] width 145 height 26
click at [128, 92] on div at bounding box center [132, 87] width 145 height 26
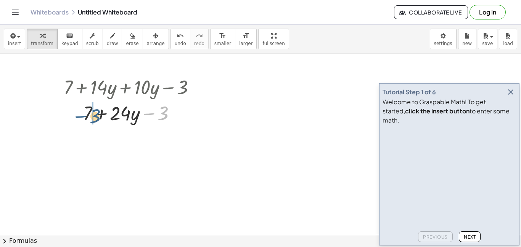
drag, startPoint x: 152, startPoint y: 111, endPoint x: 67, endPoint y: 110, distance: 85.5
click at [67, 110] on div at bounding box center [132, 113] width 145 height 26
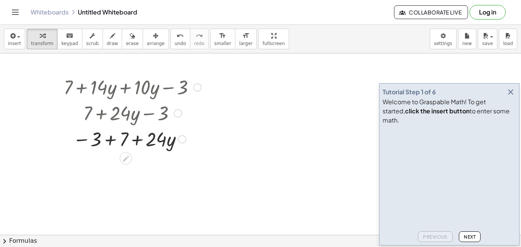
click at [110, 134] on div at bounding box center [132, 139] width 145 height 26
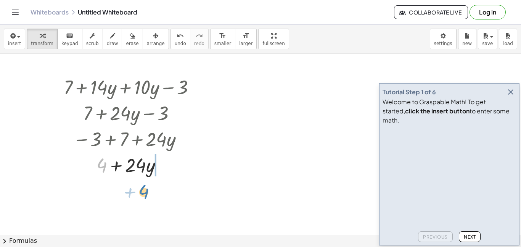
drag, startPoint x: 103, startPoint y: 164, endPoint x: 142, endPoint y: 190, distance: 46.9
click at [134, 191] on div at bounding box center [132, 190] width 145 height 26
drag, startPoint x: 145, startPoint y: 191, endPoint x: 184, endPoint y: 192, distance: 38.9
click at [184, 192] on div at bounding box center [132, 190] width 145 height 26
click at [178, 189] on div at bounding box center [132, 190] width 145 height 26
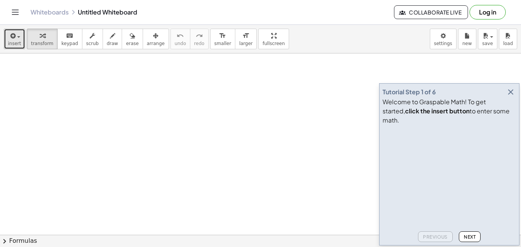
click at [16, 34] on div "button" at bounding box center [14, 35] width 13 height 9
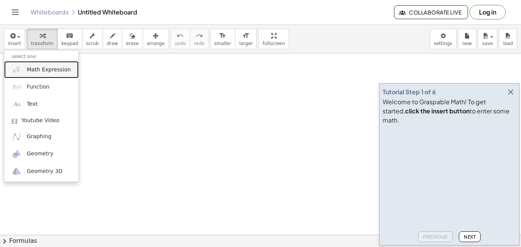
click at [35, 69] on span "Math Expression" at bounding box center [49, 70] width 44 height 8
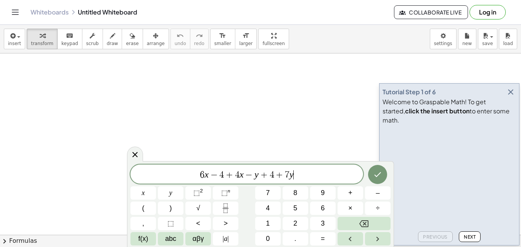
scroll to position [8, 0]
click at [373, 171] on icon "Done" at bounding box center [377, 174] width 9 height 9
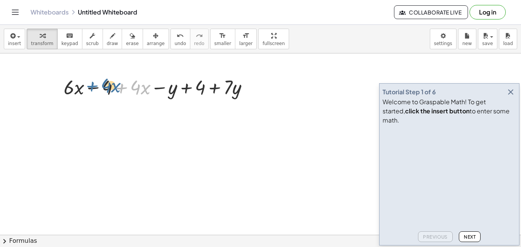
drag, startPoint x: 119, startPoint y: 89, endPoint x: 89, endPoint y: 86, distance: 30.3
click at [89, 86] on div at bounding box center [159, 87] width 198 height 26
drag, startPoint x: 122, startPoint y: 90, endPoint x: 53, endPoint y: 87, distance: 68.8
click at [53, 87] on div "+ · 4 · x + · 6 · x − 4 + · 4 · x − y + 4 + · 7 · y" at bounding box center [156, 87] width 208 height 30
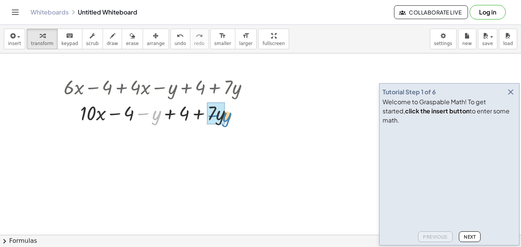
drag, startPoint x: 142, startPoint y: 113, endPoint x: 211, endPoint y: 115, distance: 69.5
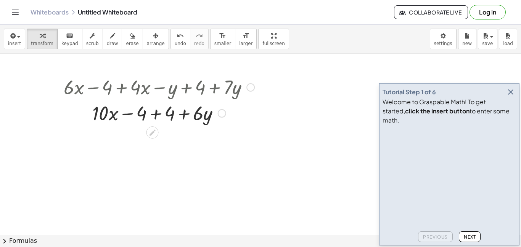
click at [155, 118] on div at bounding box center [159, 113] width 198 height 26
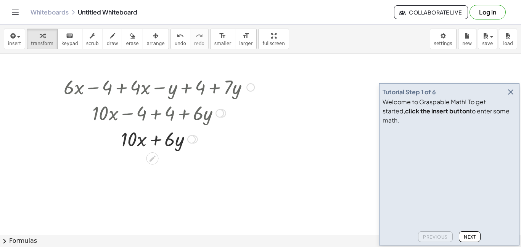
click at [153, 137] on div at bounding box center [159, 139] width 198 height 26
click at [510, 97] on icon "button" at bounding box center [511, 91] width 9 height 9
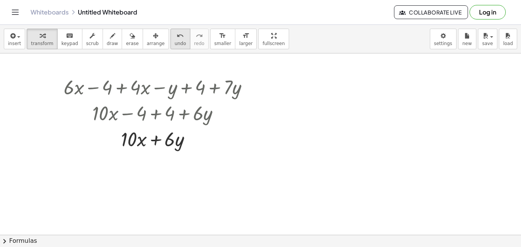
click at [175, 41] on span "undo" at bounding box center [180, 43] width 11 height 5
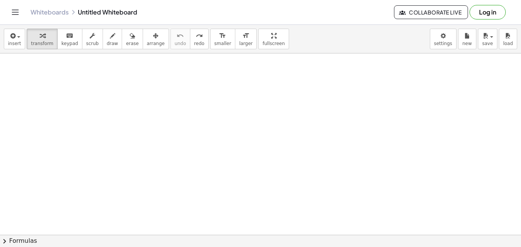
click at [3, 38] on div "insert select one: Math Expression Function Text Youtube Video Graphing Geometr…" at bounding box center [260, 39] width 521 height 29
click at [10, 40] on icon "button" at bounding box center [12, 35] width 7 height 9
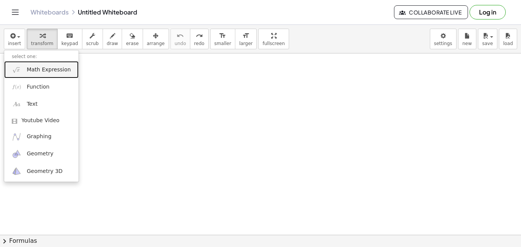
click at [38, 69] on span "Math Expression" at bounding box center [49, 70] width 44 height 8
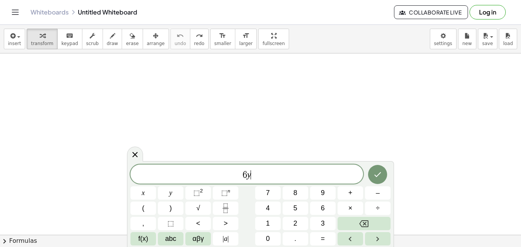
scroll to position [9, 0]
click at [378, 175] on icon "Done" at bounding box center [378, 174] width 7 height 5
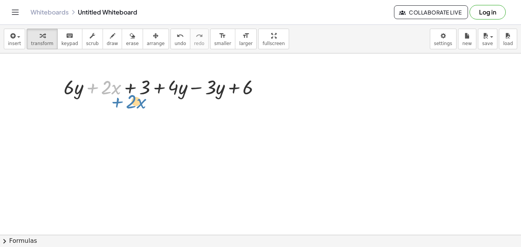
drag, startPoint x: 90, startPoint y: 85, endPoint x: 84, endPoint y: 85, distance: 6.5
click at [84, 85] on div at bounding box center [165, 87] width 211 height 26
drag, startPoint x: 68, startPoint y: 91, endPoint x: 2, endPoint y: 96, distance: 66.2
drag, startPoint x: 237, startPoint y: 93, endPoint x: 134, endPoint y: 87, distance: 102.9
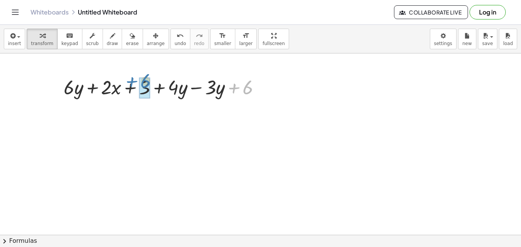
click at [134, 87] on div at bounding box center [165, 87] width 211 height 26
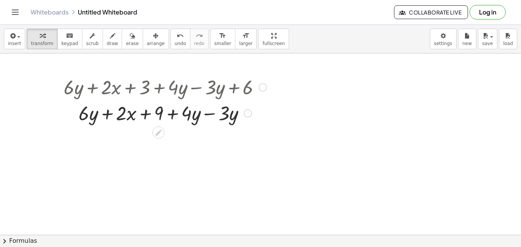
click at [171, 117] on div at bounding box center [165, 113] width 211 height 26
click at [150, 115] on div at bounding box center [165, 113] width 211 height 26
click at [113, 112] on div at bounding box center [165, 113] width 211 height 26
click at [110, 112] on div at bounding box center [165, 113] width 211 height 26
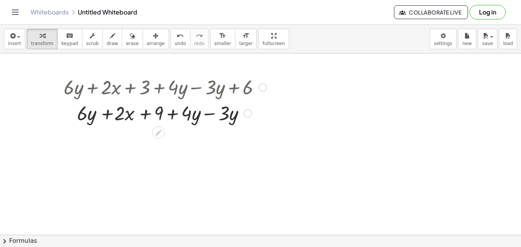
click at [110, 112] on div at bounding box center [165, 113] width 211 height 26
click at [209, 115] on div at bounding box center [165, 113] width 211 height 26
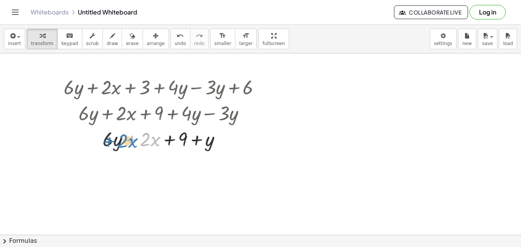
drag, startPoint x: 127, startPoint y: 137, endPoint x: 314, endPoint y: 120, distance: 187.9
drag, startPoint x: 101, startPoint y: 141, endPoint x: 53, endPoint y: 148, distance: 49.0
click at [53, 148] on div "+ · 6 · y + · 2 · x + 3 + · 4 · y − · 3 · y + 6 + · 6 · y + · 2 · x + 9 + · 4 ·…" at bounding box center [162, 113] width 220 height 82
drag, startPoint x: 198, startPoint y: 142, endPoint x: 104, endPoint y: 142, distance: 93.9
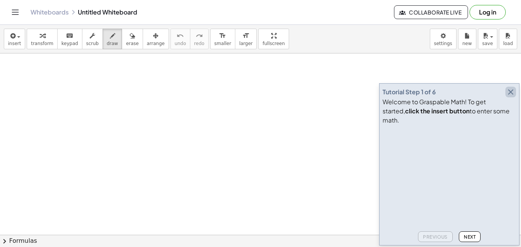
click at [511, 97] on icon "button" at bounding box center [511, 91] width 9 height 9
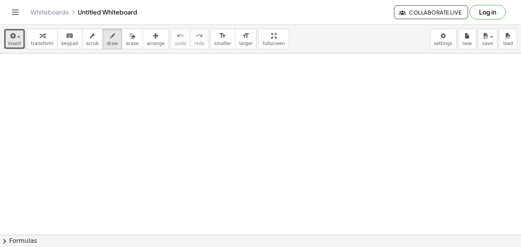
click at [12, 38] on icon "button" at bounding box center [12, 35] width 7 height 9
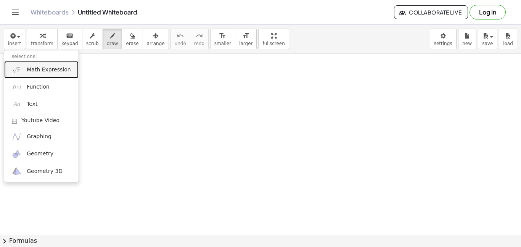
click at [40, 73] on span "Math Expression" at bounding box center [49, 70] width 44 height 8
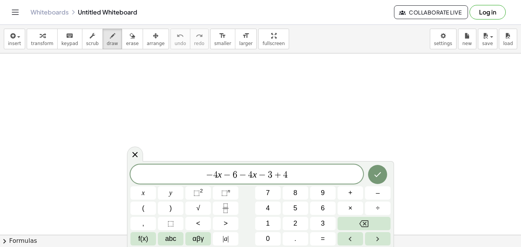
scroll to position [5, 0]
click at [383, 174] on button "Done" at bounding box center [377, 174] width 19 height 19
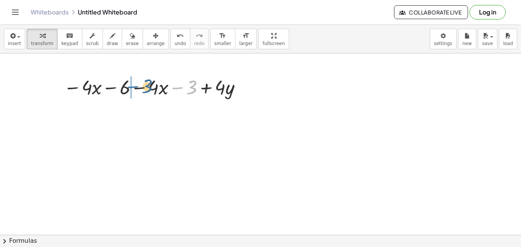
drag, startPoint x: 180, startPoint y: 89, endPoint x: 129, endPoint y: 89, distance: 51.1
click at [129, 89] on div at bounding box center [154, 87] width 189 height 26
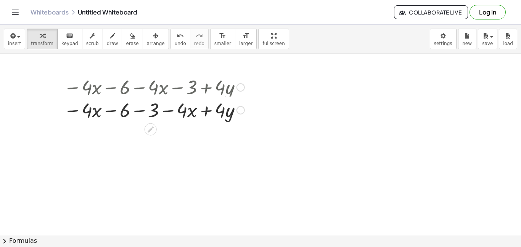
click at [139, 89] on div at bounding box center [154, 87] width 189 height 26
click at [140, 115] on div at bounding box center [154, 113] width 189 height 26
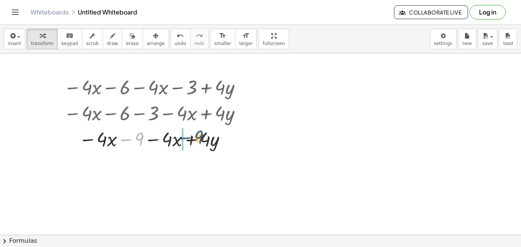
drag, startPoint x: 124, startPoint y: 140, endPoint x: 187, endPoint y: 139, distance: 63.4
click at [187, 139] on div at bounding box center [154, 139] width 189 height 26
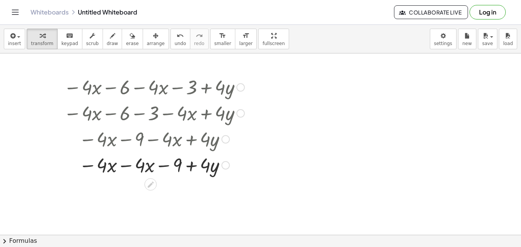
click at [121, 165] on div at bounding box center [154, 165] width 189 height 26
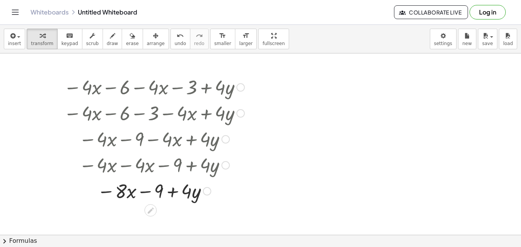
click at [141, 192] on div at bounding box center [154, 190] width 189 height 26
drag, startPoint x: 104, startPoint y: 192, endPoint x: 213, endPoint y: 185, distance: 109.8
click at [213, 185] on div at bounding box center [154, 190] width 189 height 26
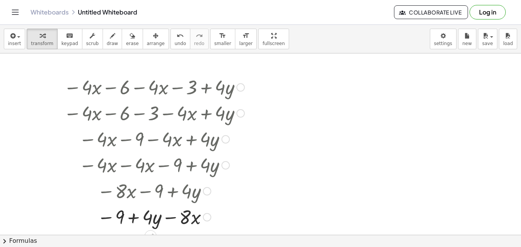
click at [111, 217] on div at bounding box center [154, 216] width 189 height 26
click at [136, 223] on div at bounding box center [154, 216] width 189 height 26
click at [136, 222] on div at bounding box center [154, 216] width 189 height 26
click at [137, 224] on div at bounding box center [154, 216] width 189 height 26
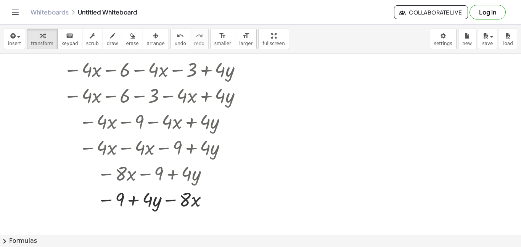
scroll to position [0, 0]
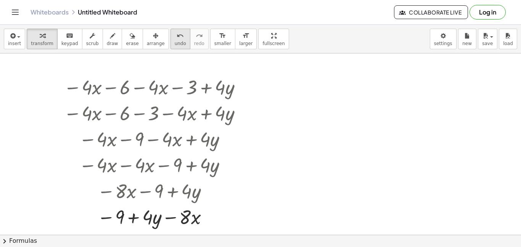
click at [171, 44] on button "undo undo" at bounding box center [181, 39] width 20 height 21
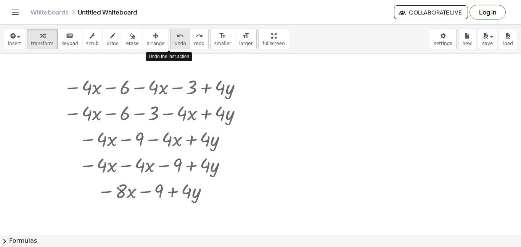
click at [171, 44] on button "undo undo" at bounding box center [181, 39] width 20 height 21
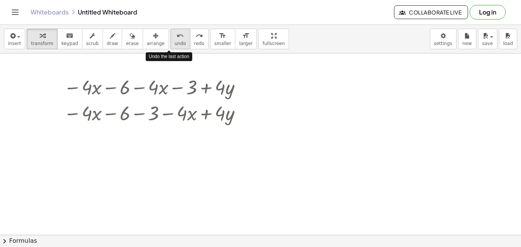
click at [171, 44] on button "undo undo" at bounding box center [181, 39] width 20 height 21
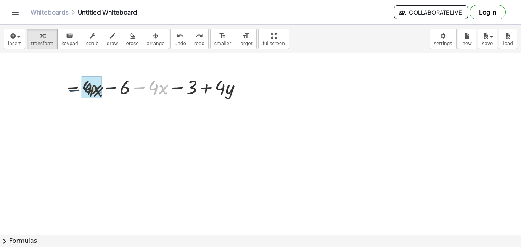
drag, startPoint x: 144, startPoint y: 84, endPoint x: 69, endPoint y: 86, distance: 74.8
click at [69, 86] on div at bounding box center [154, 87] width 189 height 26
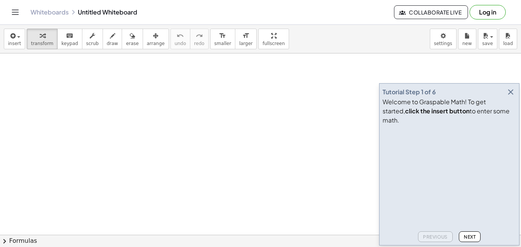
click at [511, 97] on icon "button" at bounding box center [511, 91] width 9 height 9
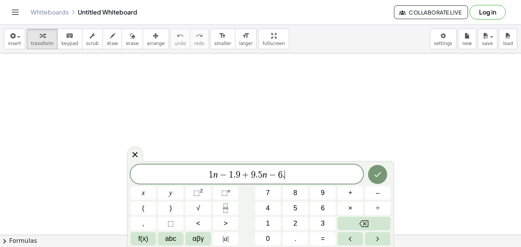
scroll to position [6, 0]
click at [379, 174] on icon "Done" at bounding box center [378, 174] width 7 height 5
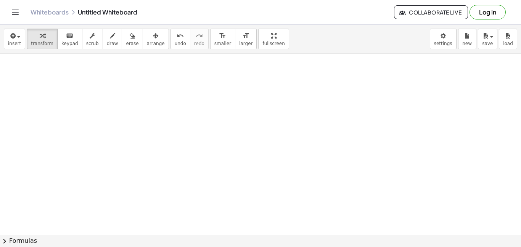
scroll to position [0, 171]
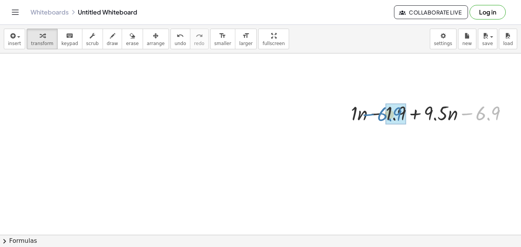
drag, startPoint x: 469, startPoint y: 115, endPoint x: 374, endPoint y: 116, distance: 95.4
click at [374, 116] on div at bounding box center [432, 113] width 170 height 26
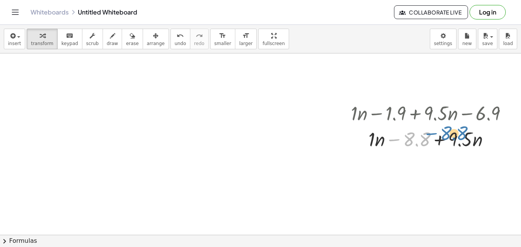
drag, startPoint x: 392, startPoint y: 136, endPoint x: 412, endPoint y: 136, distance: 19.8
click at [412, 136] on div at bounding box center [432, 139] width 170 height 26
click at [444, 139] on div at bounding box center [432, 139] width 170 height 26
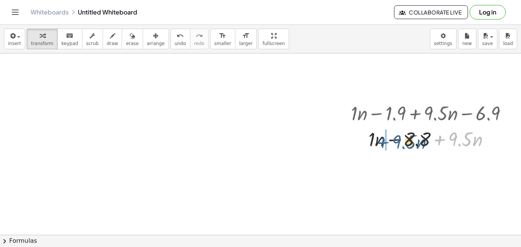
drag, startPoint x: 447, startPoint y: 136, endPoint x: 381, endPoint y: 137, distance: 66.4
click at [381, 137] on div at bounding box center [432, 139] width 170 height 26
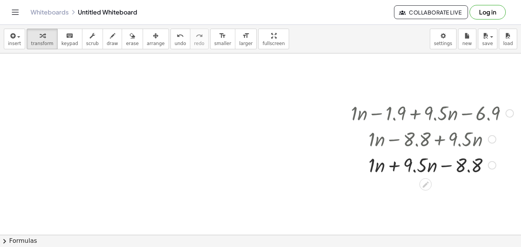
click at [392, 159] on div at bounding box center [432, 165] width 170 height 26
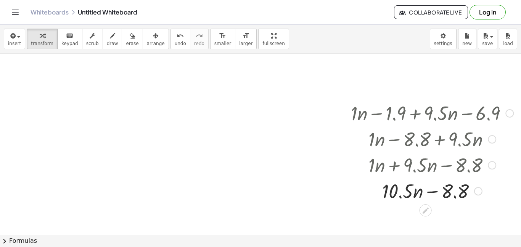
click at [431, 189] on div at bounding box center [432, 190] width 170 height 26
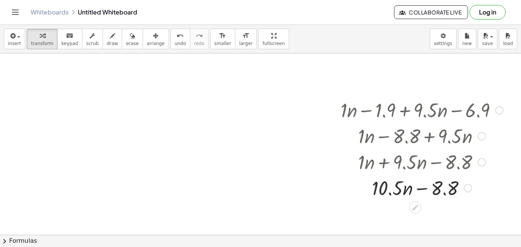
scroll to position [0, 182]
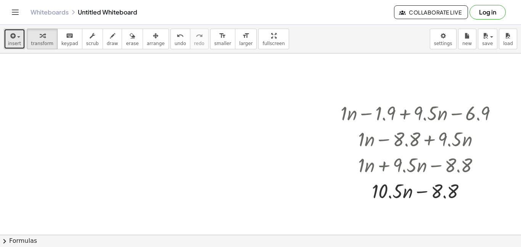
click at [17, 41] on span "insert" at bounding box center [14, 43] width 13 height 5
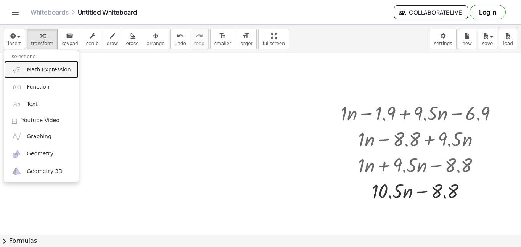
click at [36, 77] on link "Math Expression" at bounding box center [41, 69] width 74 height 17
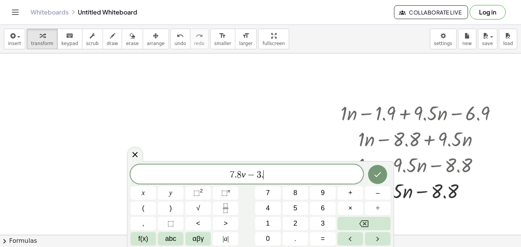
scroll to position [9, 0]
click at [380, 178] on icon "Done" at bounding box center [377, 174] width 9 height 9
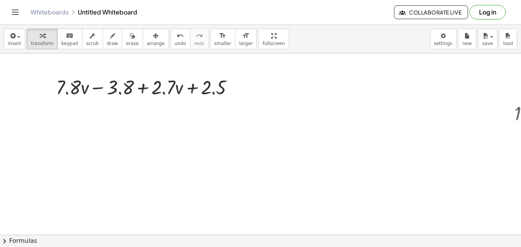
scroll to position [0, 0]
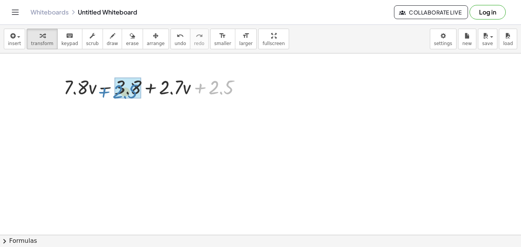
drag, startPoint x: 202, startPoint y: 89, endPoint x: 106, endPoint y: 93, distance: 96.3
click at [106, 93] on div at bounding box center [155, 87] width 191 height 26
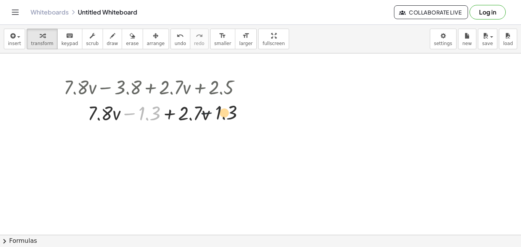
drag, startPoint x: 126, startPoint y: 116, endPoint x: 268, endPoint y: 115, distance: 141.6
click at [268, 115] on div "+ · 1 · n − 1.9 + · 9.5 · n − 6.9 + · 1 · n − 8.8 + · 9.5 · n + · 1 · n + · 9.5…" at bounding box center [346, 234] width 693 height 363
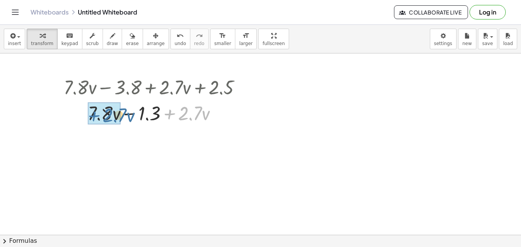
drag, startPoint x: 162, startPoint y: 112, endPoint x: 83, endPoint y: 113, distance: 78.6
click at [83, 113] on div at bounding box center [155, 113] width 191 height 26
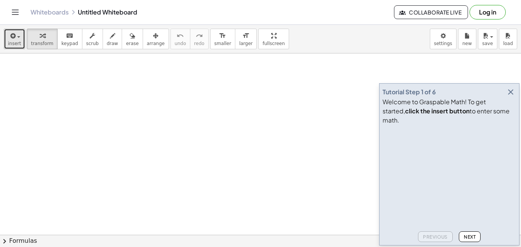
click at [13, 44] on span "insert" at bounding box center [14, 43] width 13 height 5
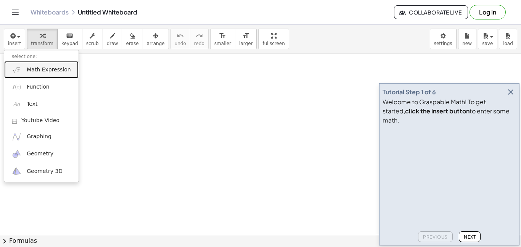
click at [65, 72] on span "Math Expression" at bounding box center [49, 70] width 44 height 8
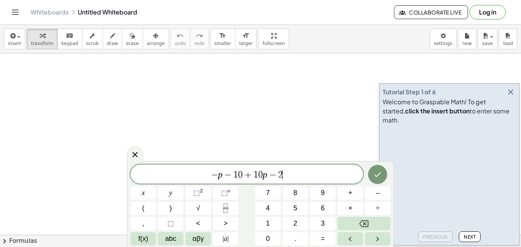
scroll to position [5, 0]
click at [383, 175] on button "Done" at bounding box center [377, 174] width 19 height 19
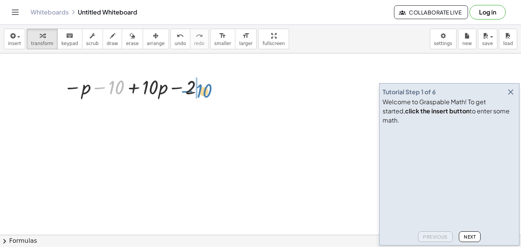
drag, startPoint x: 99, startPoint y: 87, endPoint x: 181, endPoint y: 90, distance: 81.7
click at [181, 90] on div at bounding box center [135, 87] width 150 height 26
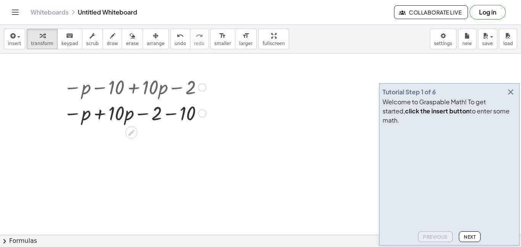
click at [176, 111] on div at bounding box center [135, 113] width 150 height 26
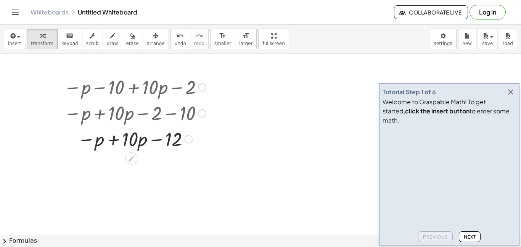
click at [111, 139] on div at bounding box center [135, 139] width 150 height 26
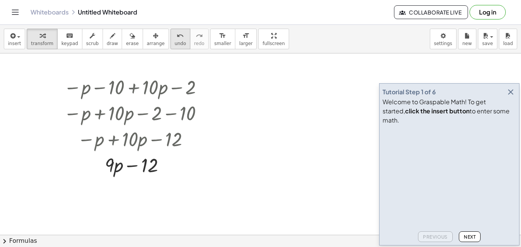
click at [177, 32] on icon "undo" at bounding box center [180, 35] width 7 height 9
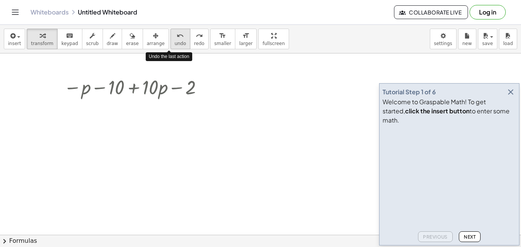
click at [177, 32] on icon "undo" at bounding box center [180, 35] width 7 height 9
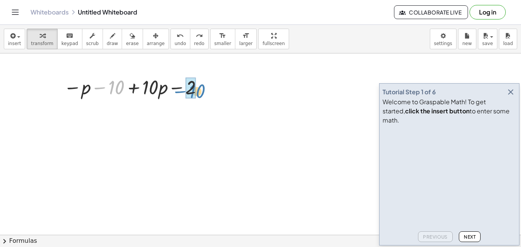
drag, startPoint x: 96, startPoint y: 83, endPoint x: 173, endPoint y: 86, distance: 77.1
click at [173, 86] on div at bounding box center [135, 87] width 150 height 26
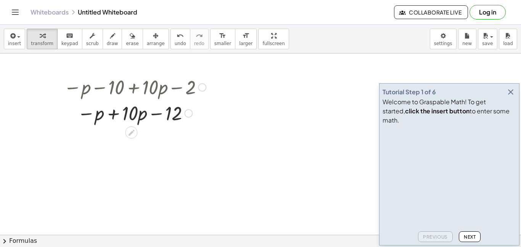
click at [116, 111] on div at bounding box center [135, 113] width 150 height 26
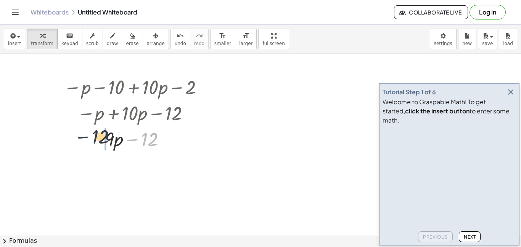
drag, startPoint x: 136, startPoint y: 139, endPoint x: 83, endPoint y: 135, distance: 53.6
click at [83, 135] on div at bounding box center [135, 139] width 150 height 26
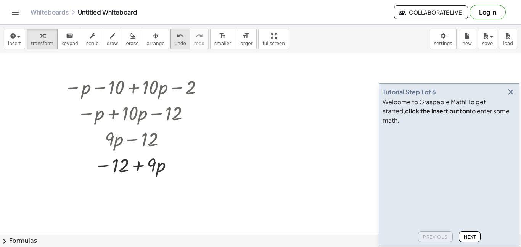
click at [175, 40] on button "undo undo" at bounding box center [181, 39] width 20 height 21
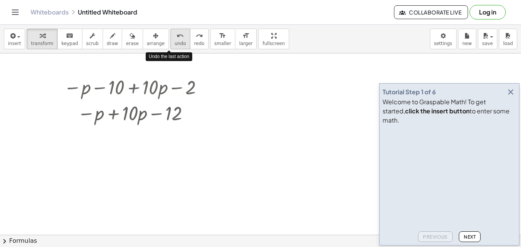
click at [175, 40] on button "undo undo" at bounding box center [181, 39] width 20 height 21
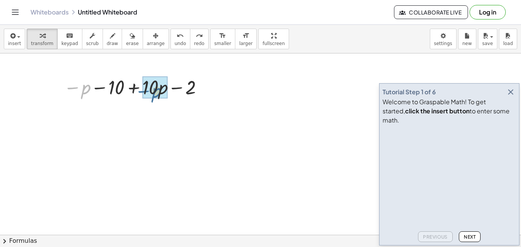
drag, startPoint x: 74, startPoint y: 89, endPoint x: 147, endPoint y: 90, distance: 72.5
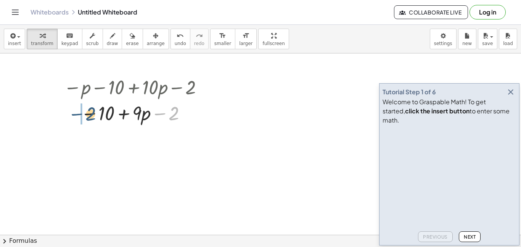
drag, startPoint x: 161, startPoint y: 110, endPoint x: 71, endPoint y: 110, distance: 89.3
click at [71, 110] on div at bounding box center [135, 113] width 150 height 26
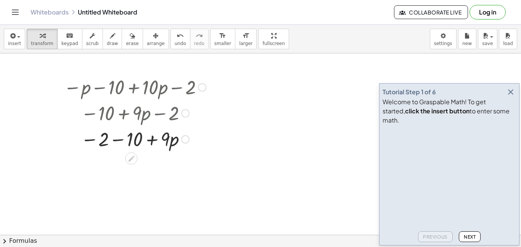
click at [115, 139] on div at bounding box center [135, 139] width 150 height 26
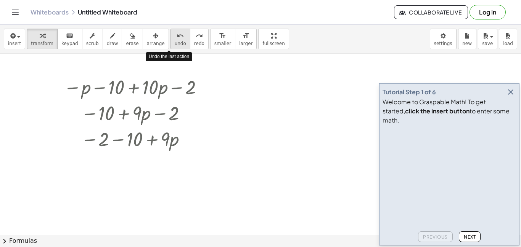
click at [175, 41] on span "undo" at bounding box center [180, 43] width 11 height 5
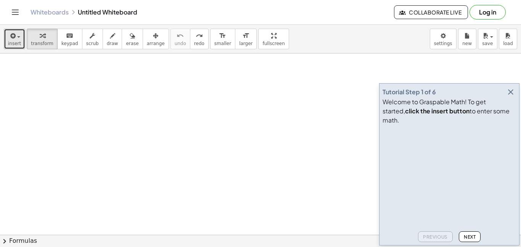
click at [20, 44] on button "insert" at bounding box center [14, 39] width 21 height 21
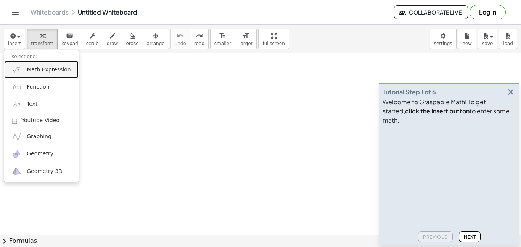
click at [34, 70] on span "Math Expression" at bounding box center [49, 70] width 44 height 8
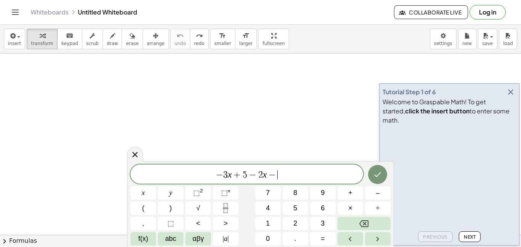
scroll to position [9, 0]
click at [374, 170] on icon "Done" at bounding box center [377, 174] width 9 height 9
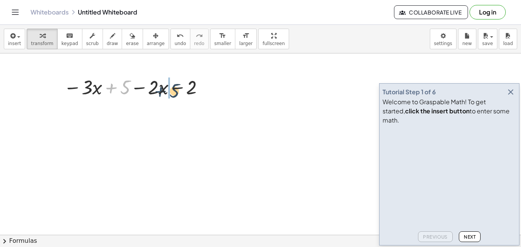
drag, startPoint x: 110, startPoint y: 91, endPoint x: 168, endPoint y: 94, distance: 57.7
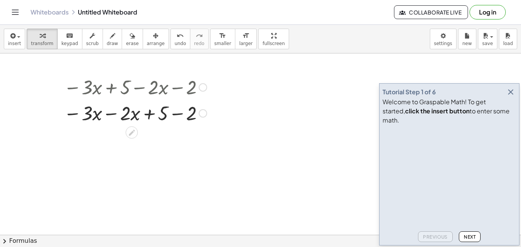
click at [108, 110] on div at bounding box center [135, 113] width 151 height 26
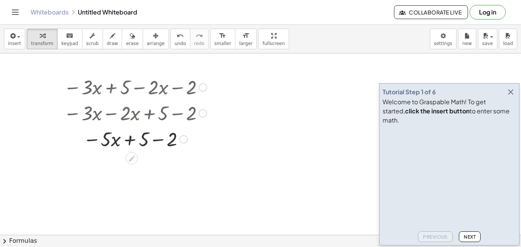
click at [158, 113] on div at bounding box center [135, 113] width 190 height 26
click at [162, 143] on div at bounding box center [135, 139] width 151 height 26
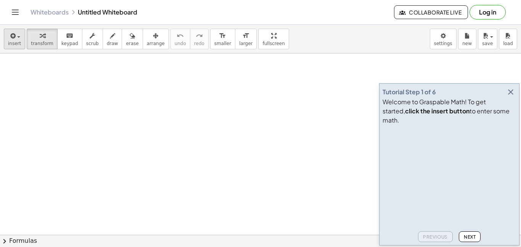
click at [15, 46] on button "insert" at bounding box center [14, 39] width 21 height 21
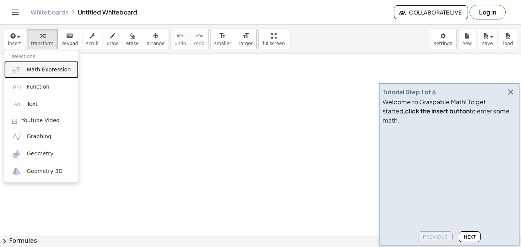
click at [35, 75] on link "Math Expression" at bounding box center [41, 69] width 74 height 17
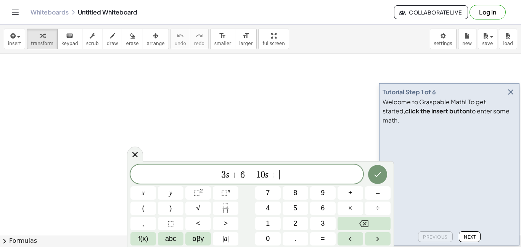
scroll to position [6, 0]
click at [376, 174] on icon "Done" at bounding box center [377, 174] width 9 height 9
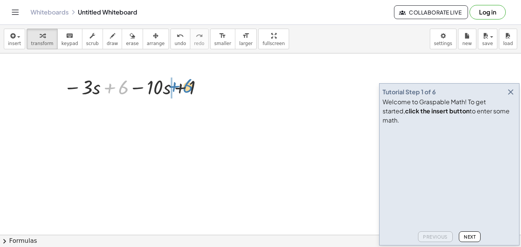
drag, startPoint x: 103, startPoint y: 87, endPoint x: 168, endPoint y: 85, distance: 64.5
click at [168, 85] on div at bounding box center [135, 87] width 150 height 26
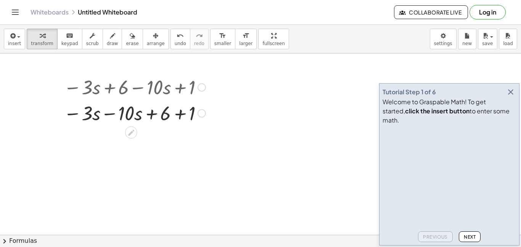
click at [183, 108] on div at bounding box center [135, 113] width 150 height 26
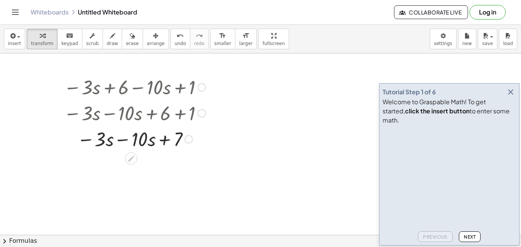
click at [124, 142] on div at bounding box center [135, 139] width 150 height 26
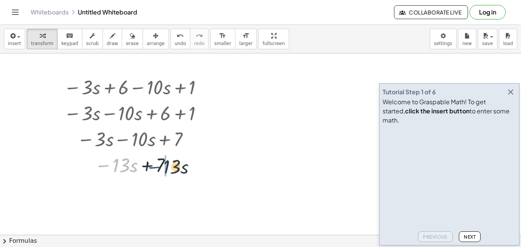
drag, startPoint x: 106, startPoint y: 166, endPoint x: 165, endPoint y: 167, distance: 58.4
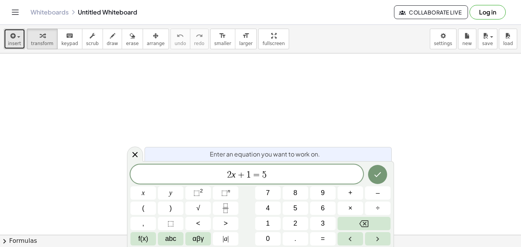
click at [11, 34] on icon "button" at bounding box center [12, 35] width 7 height 9
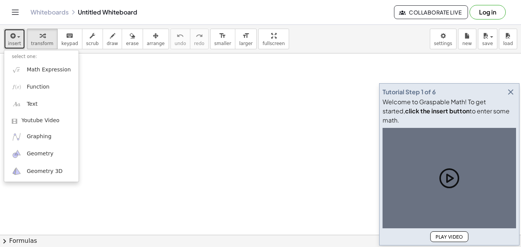
click at [11, 46] on button "insert" at bounding box center [14, 39] width 21 height 21
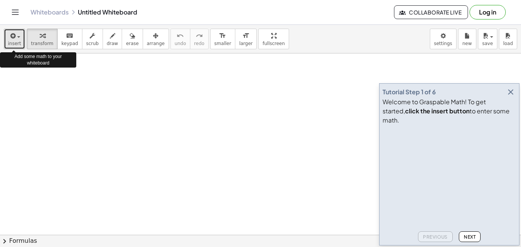
click at [11, 46] on button "insert" at bounding box center [14, 39] width 21 height 21
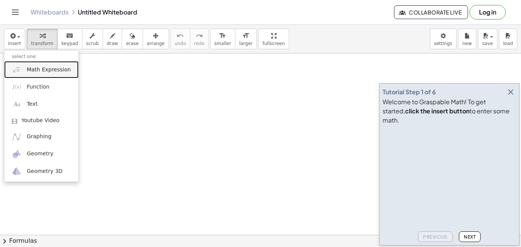
click at [35, 66] on span "Math Expression" at bounding box center [49, 70] width 44 height 8
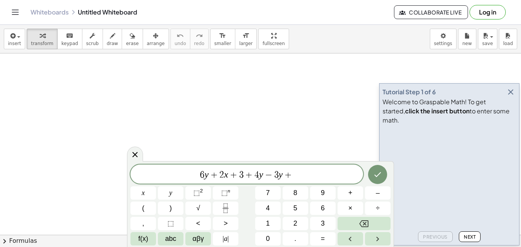
scroll to position [7, 0]
click at [382, 173] on icon "Done" at bounding box center [377, 174] width 9 height 9
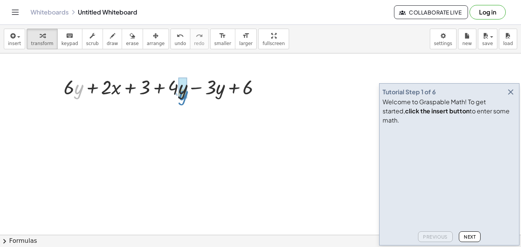
drag, startPoint x: 81, startPoint y: 88, endPoint x: 190, endPoint y: 92, distance: 108.8
click at [190, 92] on div at bounding box center [165, 87] width 211 height 26
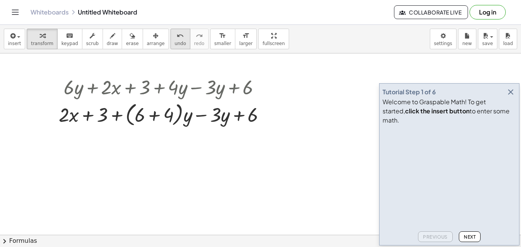
click at [177, 35] on icon "undo" at bounding box center [180, 35] width 7 height 9
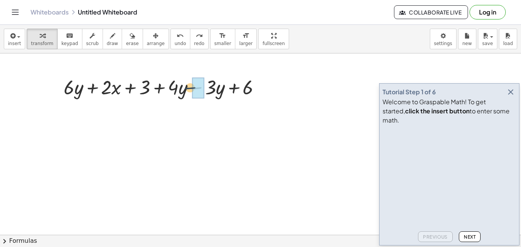
drag, startPoint x: 197, startPoint y: 86, endPoint x: 187, endPoint y: 85, distance: 9.6
click at [187, 85] on div at bounding box center [165, 87] width 211 height 26
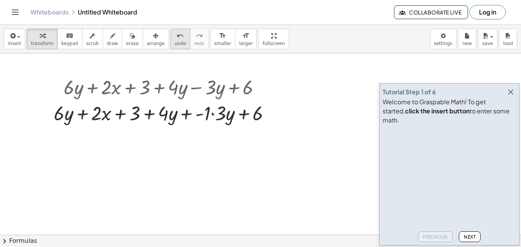
click at [175, 44] on span "undo" at bounding box center [180, 43] width 11 height 5
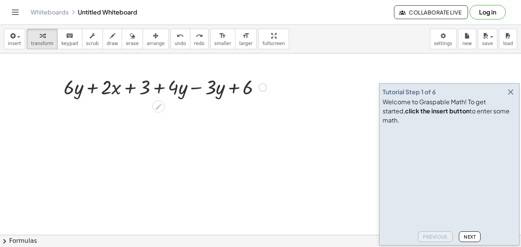
click at [194, 87] on div at bounding box center [165, 87] width 211 height 26
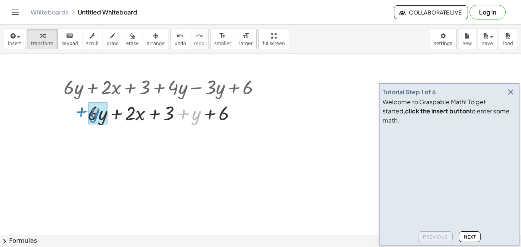
drag, startPoint x: 189, startPoint y: 115, endPoint x: 93, endPoint y: 112, distance: 95.5
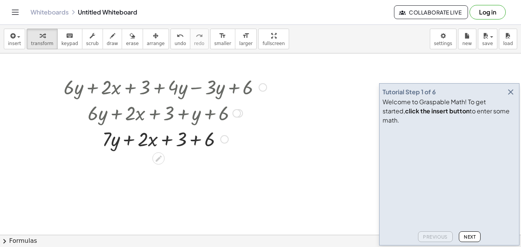
click at [195, 137] on div at bounding box center [165, 139] width 211 height 26
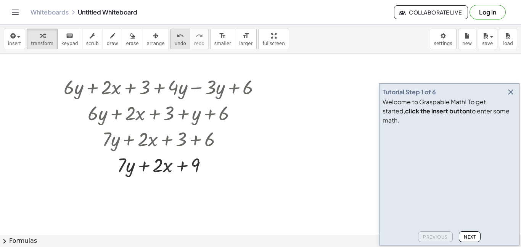
click at [175, 34] on div "undo" at bounding box center [180, 35] width 11 height 9
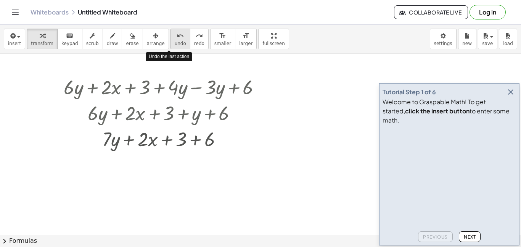
click at [175, 34] on div "undo" at bounding box center [180, 35] width 11 height 9
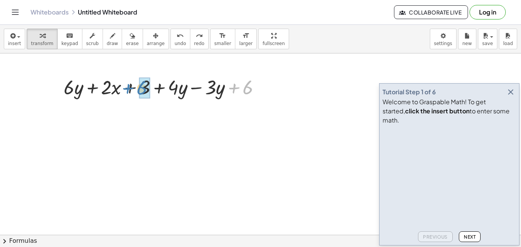
drag, startPoint x: 237, startPoint y: 88, endPoint x: 131, endPoint y: 89, distance: 105.7
click at [131, 89] on div at bounding box center [165, 87] width 211 height 26
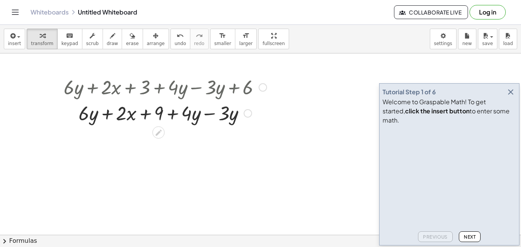
click at [213, 111] on div at bounding box center [165, 113] width 211 height 26
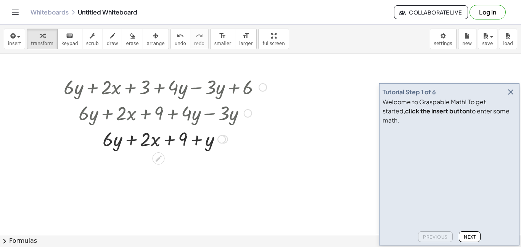
click at [133, 144] on div at bounding box center [165, 139] width 211 height 26
drag, startPoint x: 197, startPoint y: 140, endPoint x: 110, endPoint y: 134, distance: 87.6
click at [110, 134] on div at bounding box center [165, 139] width 211 height 26
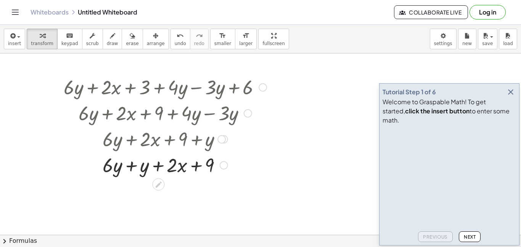
click at [129, 165] on div at bounding box center [165, 165] width 211 height 26
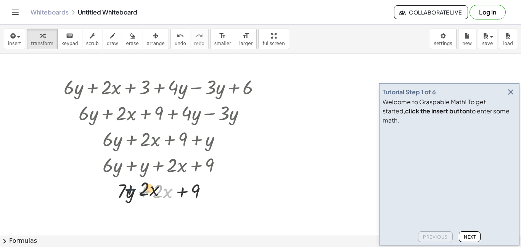
drag, startPoint x: 145, startPoint y: 192, endPoint x: 97, endPoint y: 187, distance: 48.0
click at [97, 187] on div at bounding box center [165, 190] width 211 height 26
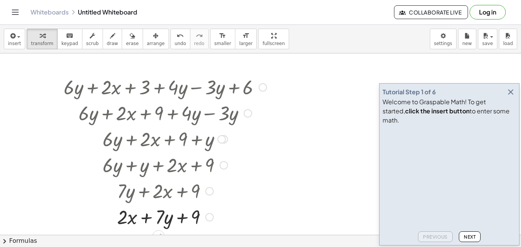
click at [148, 223] on div at bounding box center [165, 216] width 211 height 26
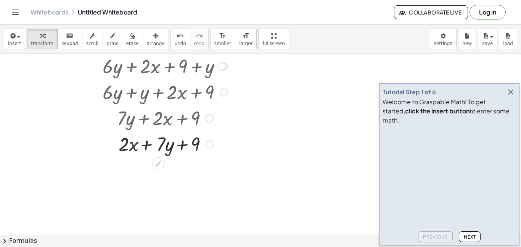
scroll to position [74, 0]
click at [163, 144] on div at bounding box center [165, 143] width 211 height 26
click at [175, 37] on div "undo" at bounding box center [180, 35] width 11 height 9
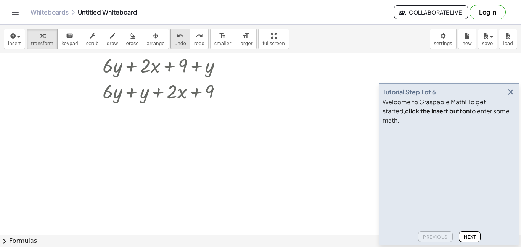
click at [175, 37] on div "undo" at bounding box center [180, 35] width 11 height 9
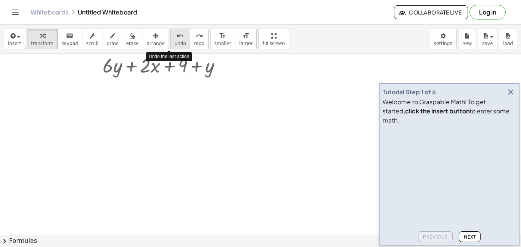
click at [175, 37] on div "undo" at bounding box center [180, 35] width 11 height 9
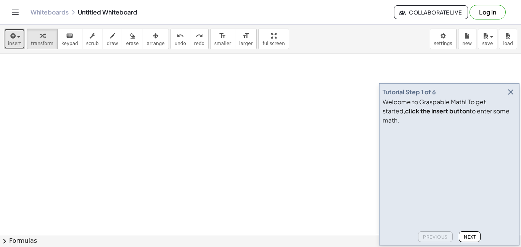
click at [11, 31] on icon "button" at bounding box center [12, 35] width 7 height 9
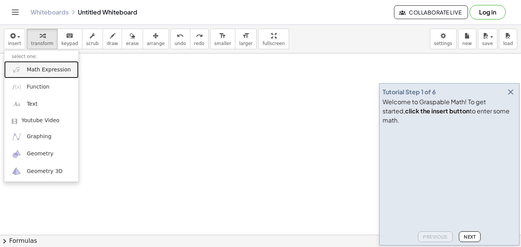
click at [35, 77] on link "Math Expression" at bounding box center [41, 69] width 74 height 17
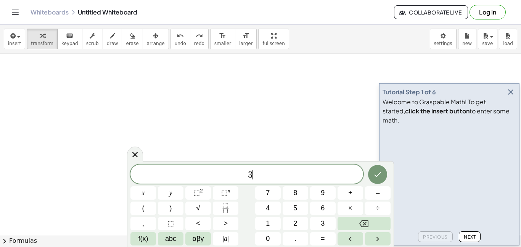
scroll to position [9, 0]
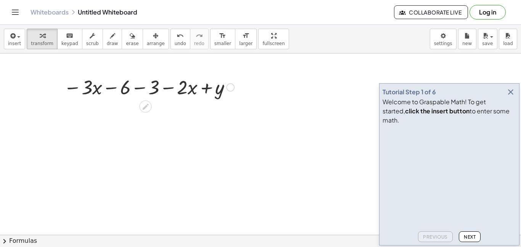
click at [143, 88] on div at bounding box center [149, 87] width 178 height 26
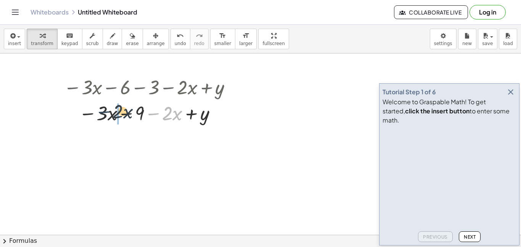
drag, startPoint x: 156, startPoint y: 109, endPoint x: 79, endPoint y: 115, distance: 78.1
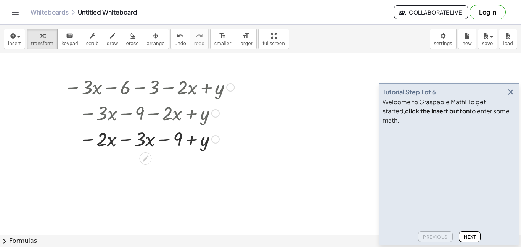
click at [122, 112] on div at bounding box center [149, 113] width 178 height 26
click at [126, 134] on div at bounding box center [149, 139] width 178 height 26
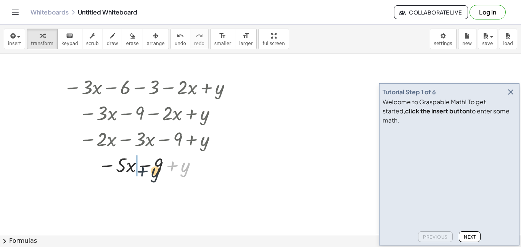
drag, startPoint x: 175, startPoint y: 161, endPoint x: 143, endPoint y: 165, distance: 32.7
click at [143, 165] on div at bounding box center [149, 165] width 178 height 26
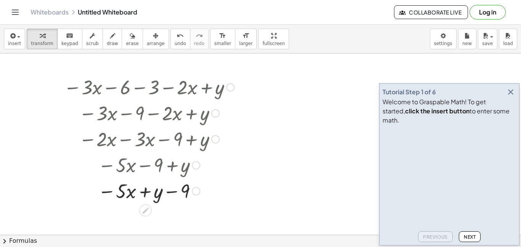
click at [175, 191] on div at bounding box center [149, 190] width 178 height 26
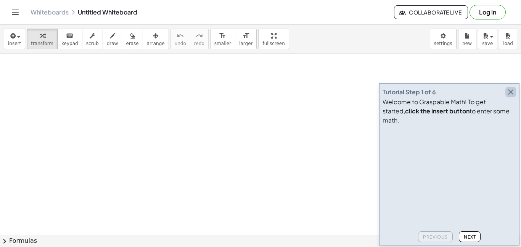
click at [510, 97] on icon "button" at bounding box center [511, 91] width 9 height 9
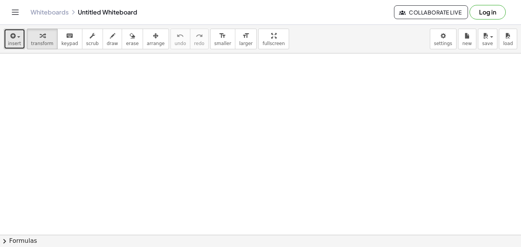
click at [16, 38] on div "button" at bounding box center [14, 35] width 13 height 9
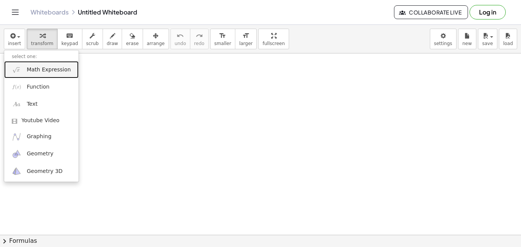
click at [28, 65] on link "Math Expression" at bounding box center [41, 69] width 74 height 17
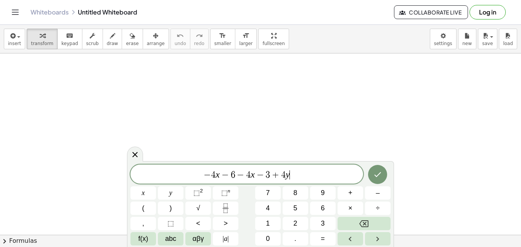
scroll to position [5, 0]
click at [386, 174] on button "Done" at bounding box center [377, 174] width 19 height 19
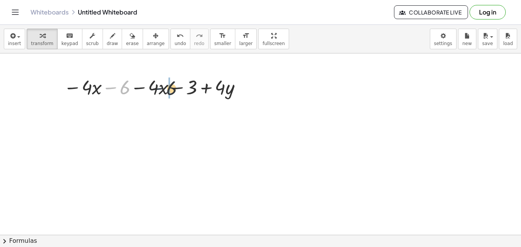
drag, startPoint x: 106, startPoint y: 90, endPoint x: 171, endPoint y: 96, distance: 65.5
click at [171, 96] on div at bounding box center [154, 87] width 189 height 26
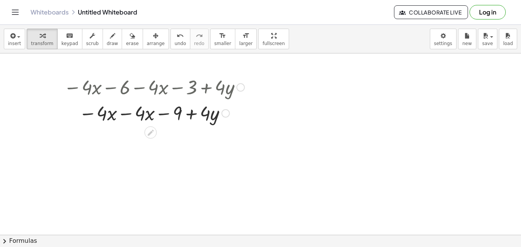
click at [130, 114] on div at bounding box center [154, 113] width 189 height 26
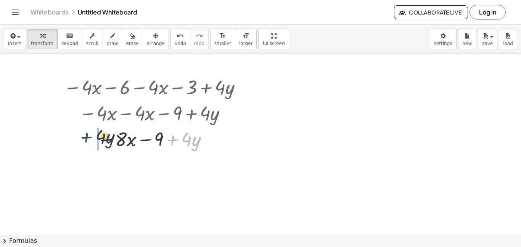
drag, startPoint x: 175, startPoint y: 139, endPoint x: 65, endPoint y: 125, distance: 110.8
click at [151, 87] on div "− · 4 · x − 6 − · 4 · x − 3 + · 4 · y − · 4 · x − · 4 · x − 9 + · 4 · y + · 4 ·…" at bounding box center [151, 87] width 0 height 0
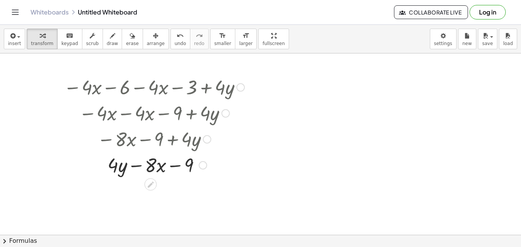
click at [137, 165] on div at bounding box center [154, 165] width 189 height 26
click at [179, 167] on div at bounding box center [154, 165] width 189 height 26
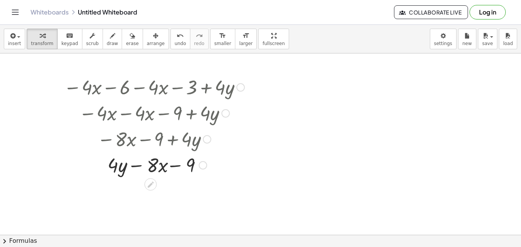
click at [179, 167] on div at bounding box center [154, 165] width 189 height 26
drag, startPoint x: 132, startPoint y: 166, endPoint x: 61, endPoint y: 169, distance: 71.0
click at [61, 169] on div "− · 4 · x − 6 − · 4 · x − 3 + · 4 · y − · 4 · x − · 4 · x − 9 + · 4 · y − · 8 ·…" at bounding box center [151, 126] width 198 height 108
click at [147, 166] on div at bounding box center [154, 165] width 189 height 26
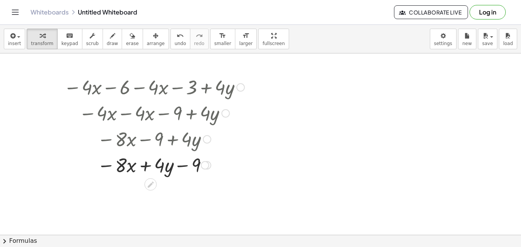
click at [147, 166] on div at bounding box center [154, 165] width 189 height 26
click at [188, 165] on div at bounding box center [154, 165] width 189 height 26
click at [180, 166] on div at bounding box center [154, 165] width 189 height 26
drag, startPoint x: 180, startPoint y: 166, endPoint x: 192, endPoint y: 178, distance: 16.7
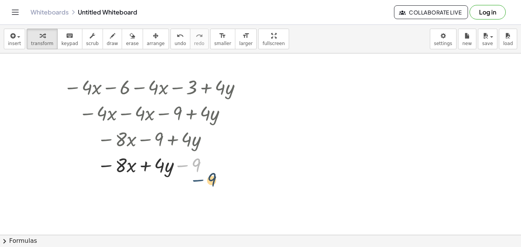
click at [192, 178] on div "− · 4 · x − 6 − · 4 · x − 3 + · 4 · y − · 4 · x − · 4 · x − 9 + · 4 · y − · 8 ·…" at bounding box center [151, 126] width 198 height 108
drag, startPoint x: 197, startPoint y: 165, endPoint x: 162, endPoint y: 185, distance: 40.0
drag, startPoint x: 158, startPoint y: 166, endPoint x: 181, endPoint y: 175, distance: 25.2
click at [181, 175] on div at bounding box center [154, 165] width 189 height 26
drag, startPoint x: 169, startPoint y: 168, endPoint x: 153, endPoint y: 166, distance: 16.5
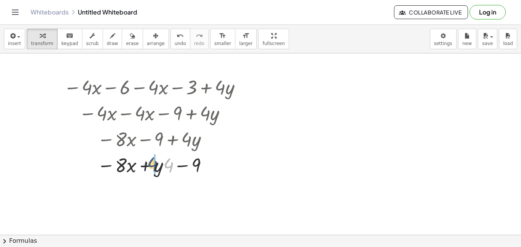
click at [153, 166] on div at bounding box center [154, 165] width 189 height 26
